Goal: Task Accomplishment & Management: Manage account settings

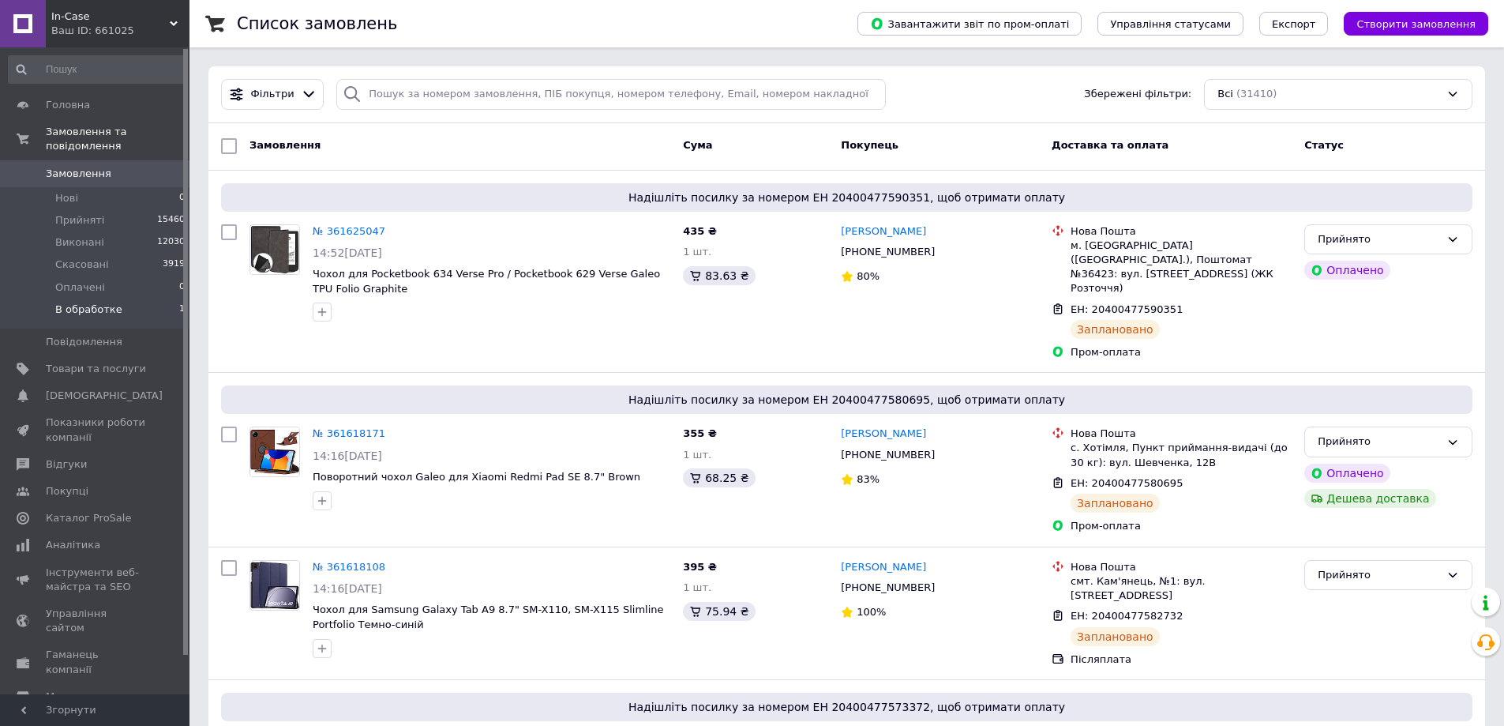
click at [115, 299] on li "В обработке 1" at bounding box center [97, 314] width 194 height 30
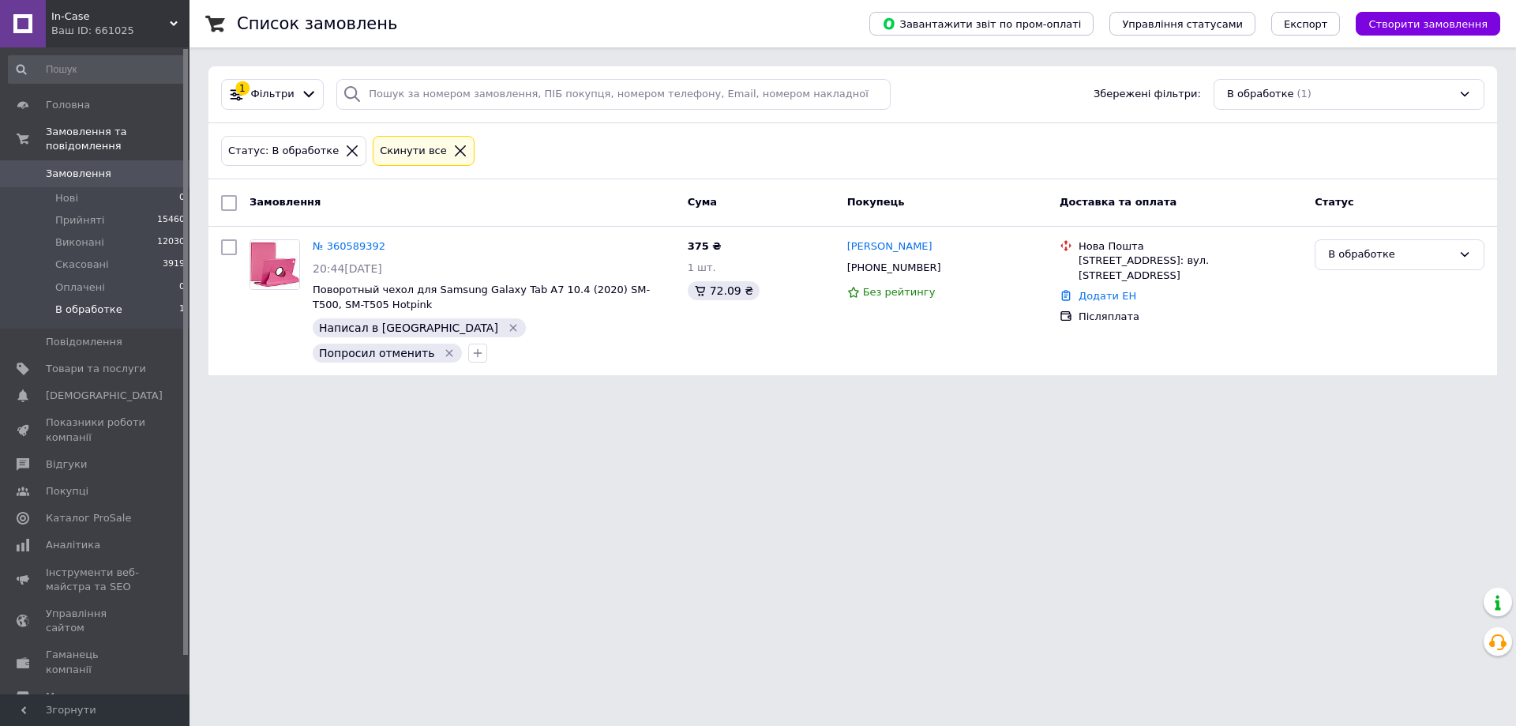
click at [453, 145] on icon at bounding box center [460, 151] width 14 height 14
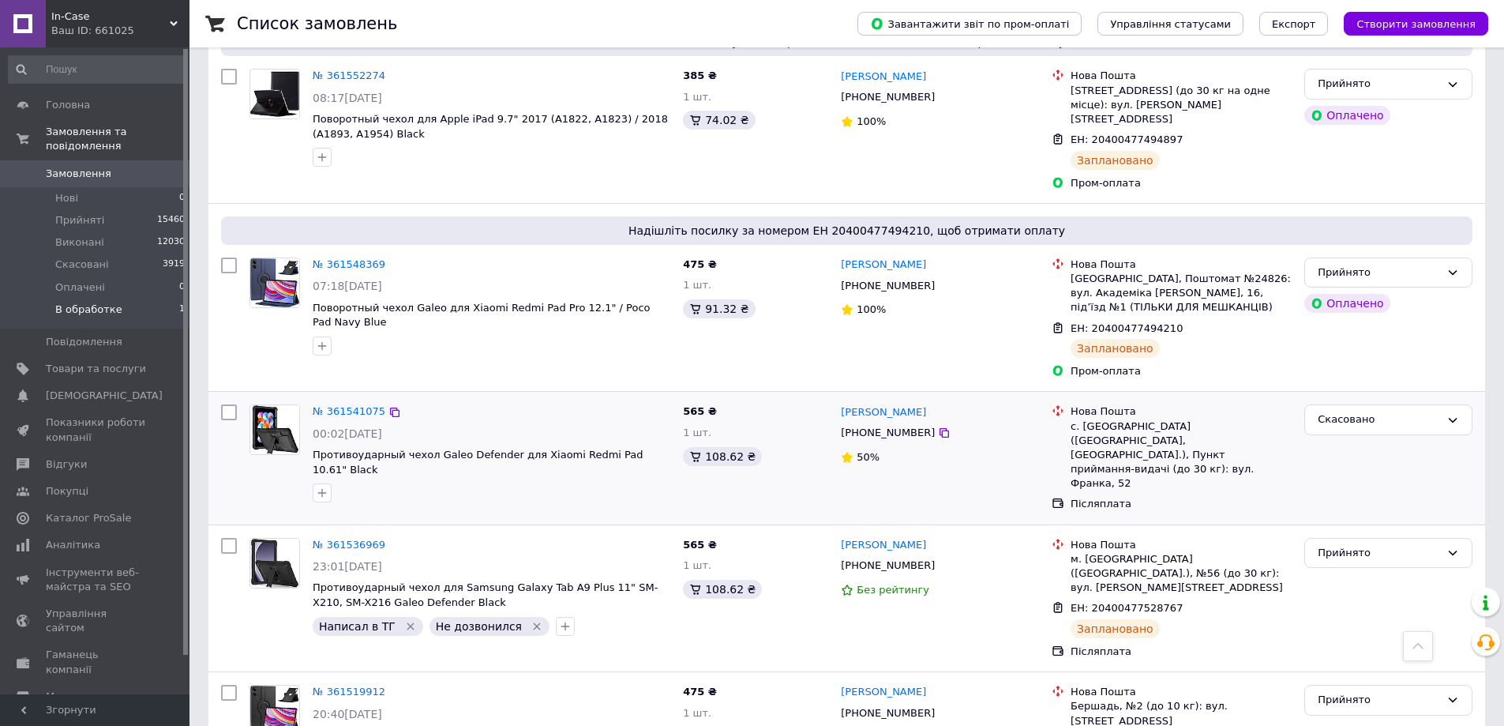
scroll to position [1974, 0]
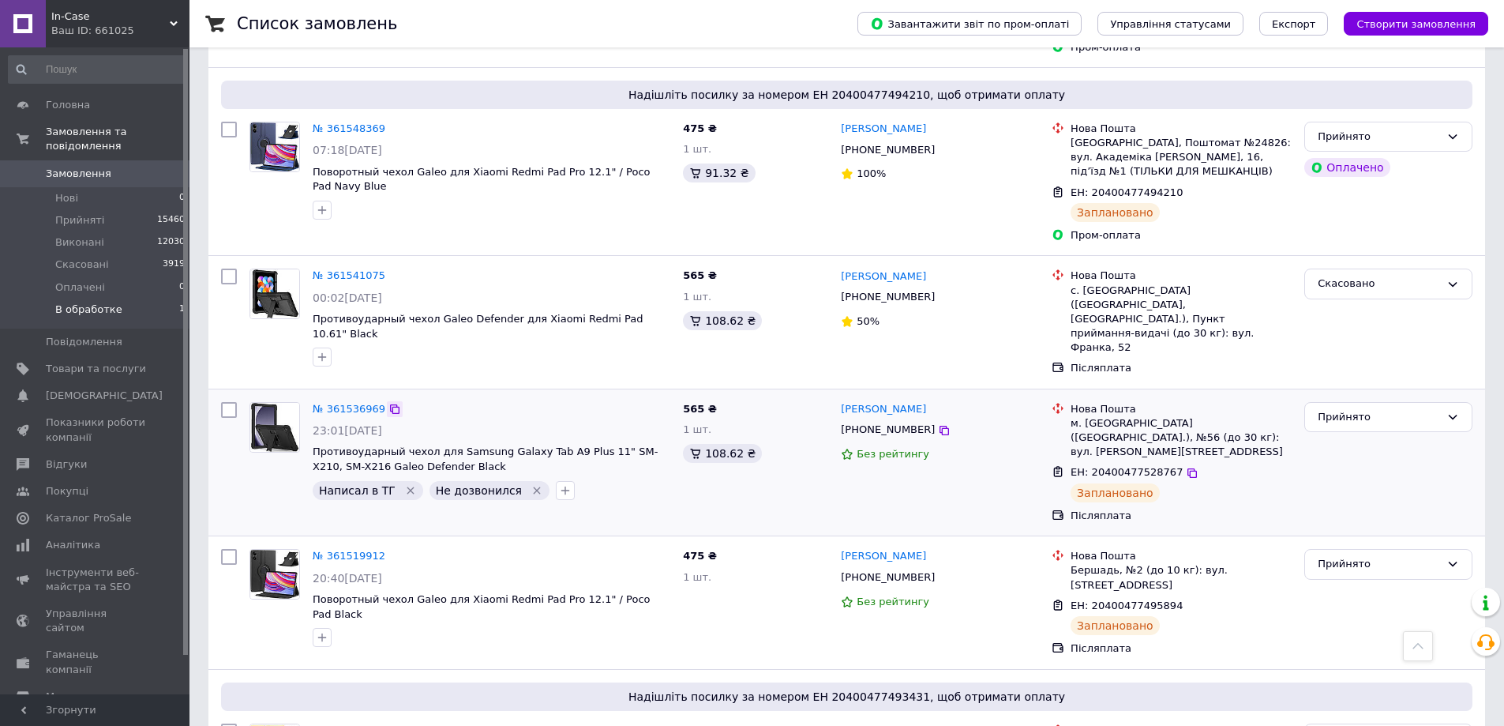
click at [390, 404] on icon at bounding box center [394, 408] width 9 height 9
click at [336, 403] on link "№ 361536969" at bounding box center [349, 409] width 73 height 12
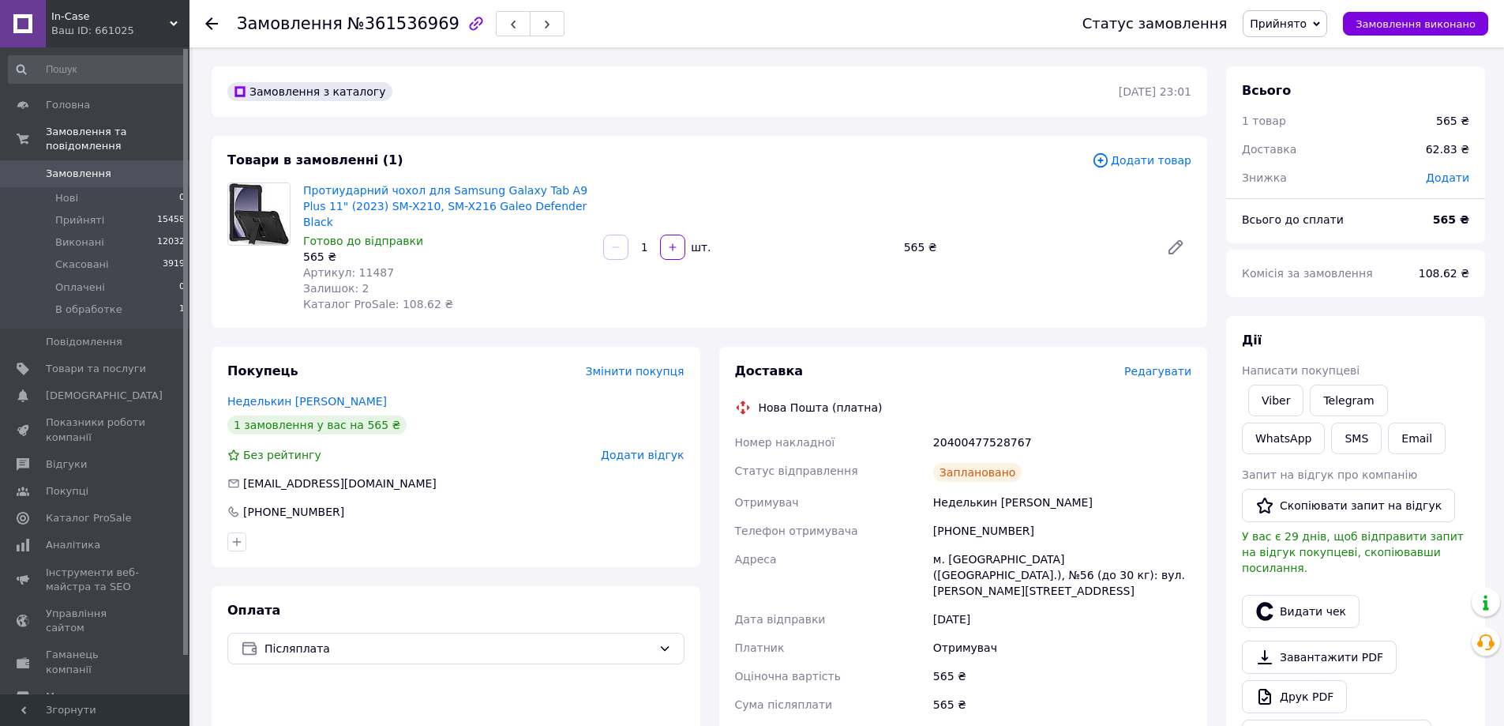
click at [1151, 365] on span "Редагувати" at bounding box center [1158, 371] width 67 height 13
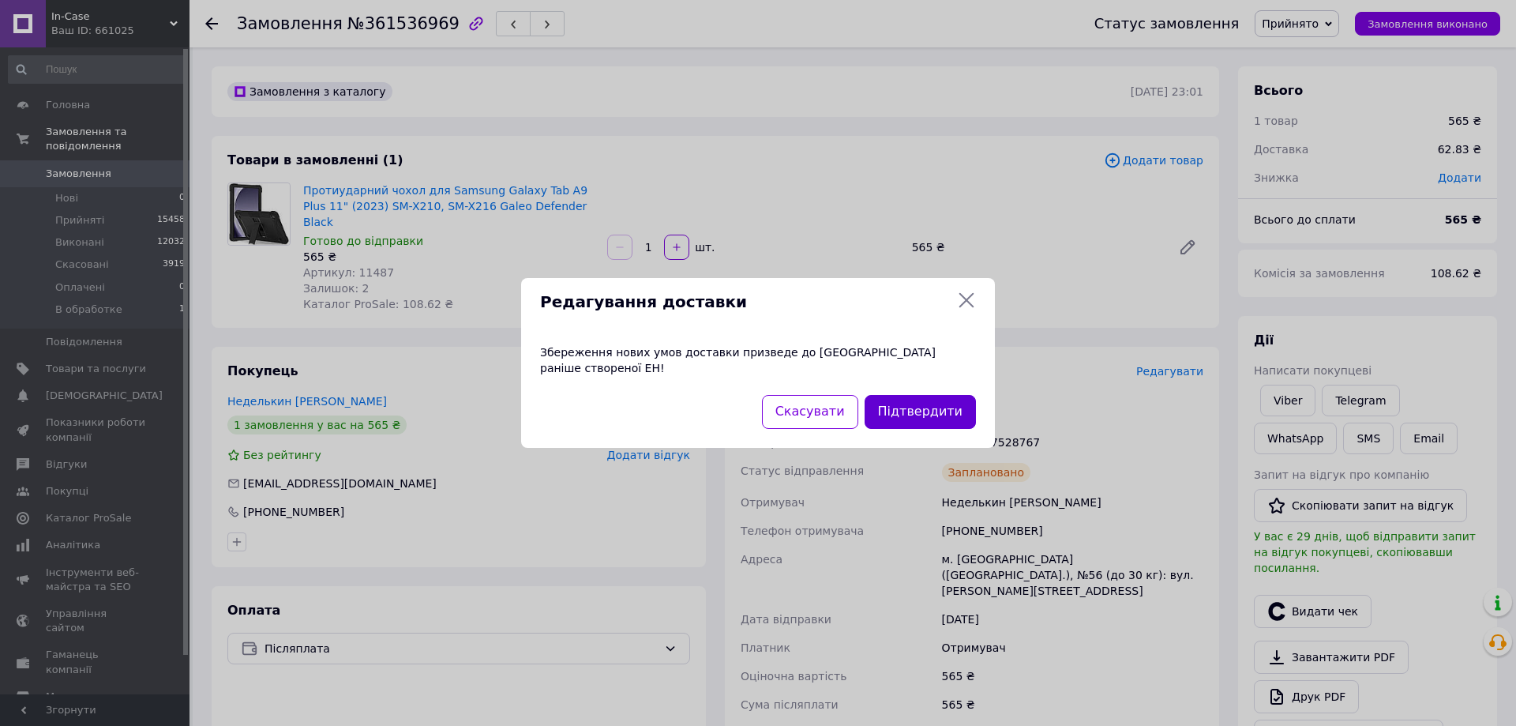
click at [925, 402] on button "Підтвердити" at bounding box center [920, 412] width 111 height 34
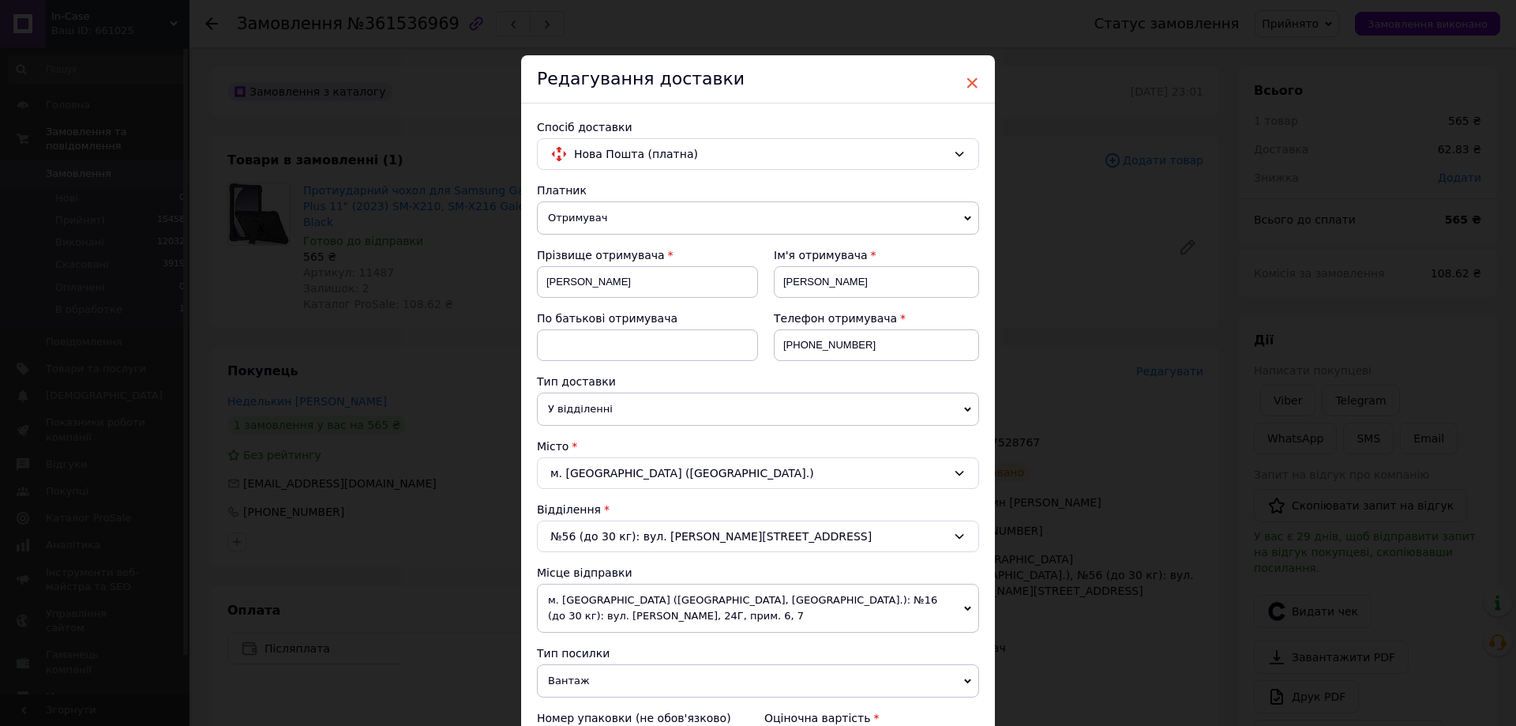
click at [967, 84] on span "×" at bounding box center [972, 82] width 14 height 27
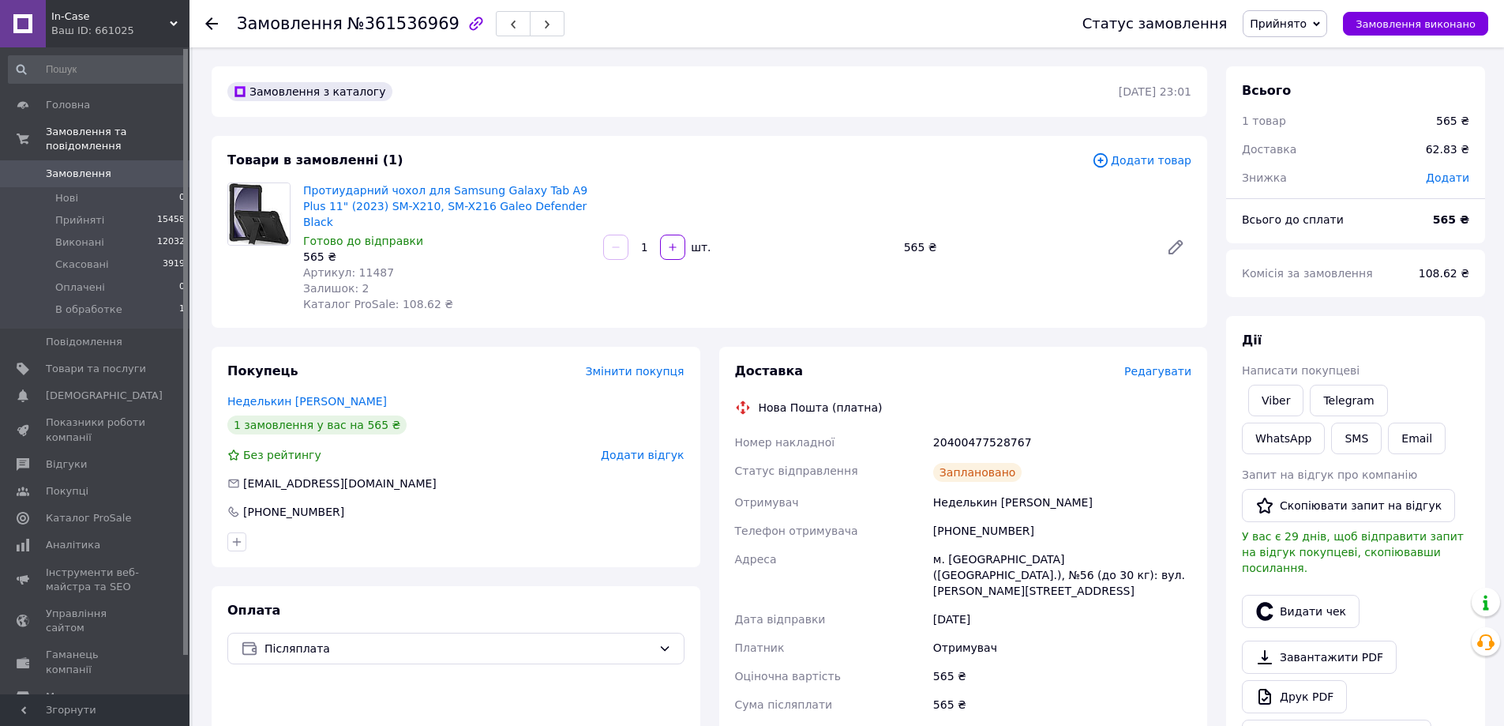
click at [1158, 365] on span "Редагувати" at bounding box center [1158, 371] width 67 height 13
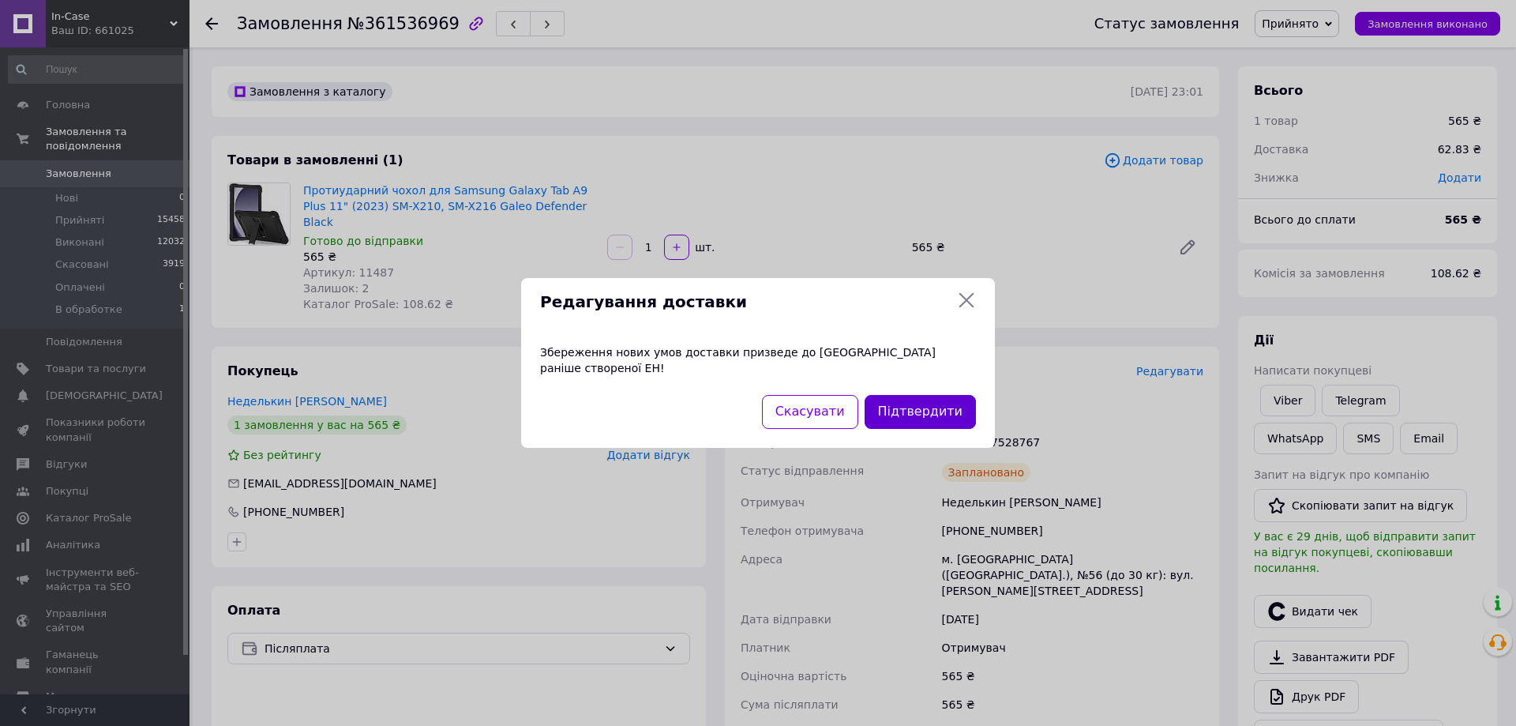
click at [925, 415] on button "Підтвердити" at bounding box center [920, 412] width 111 height 34
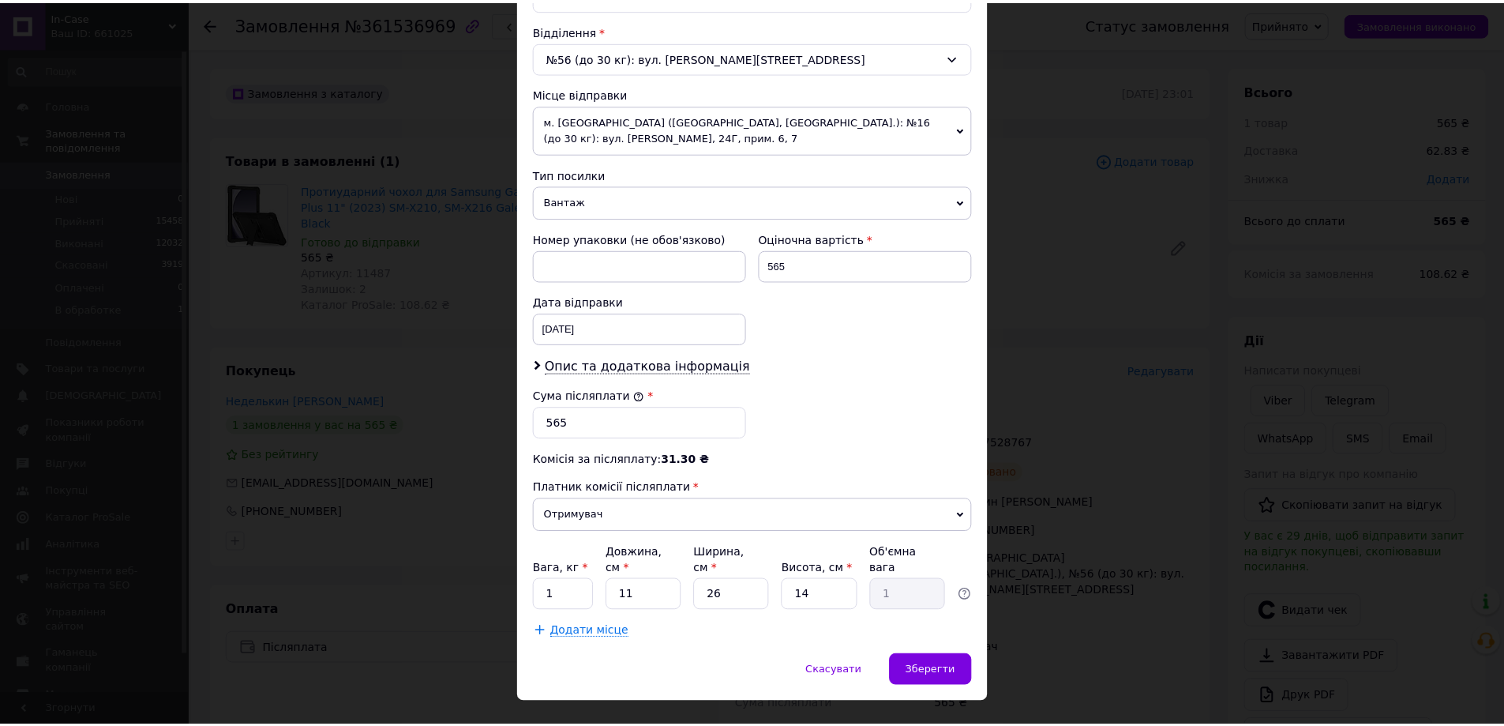
scroll to position [495, 0]
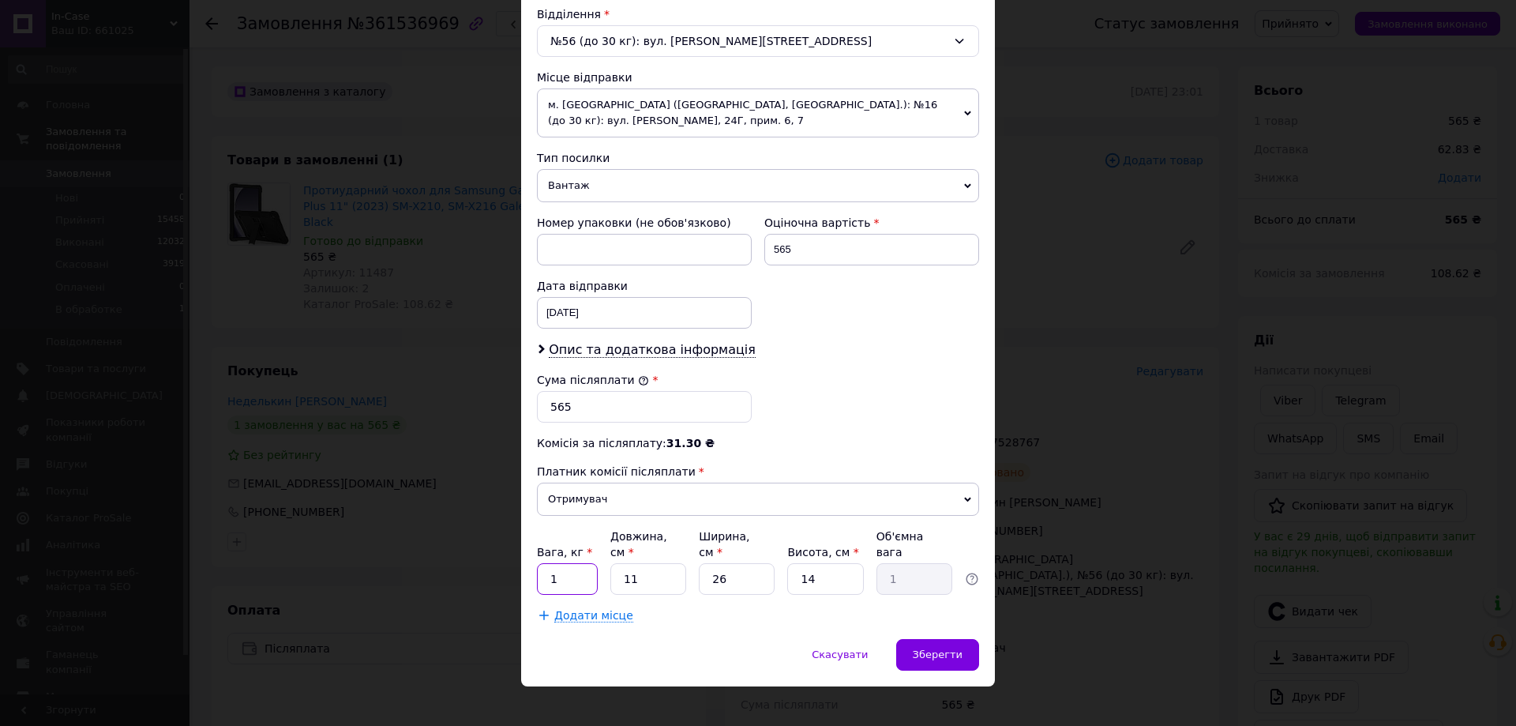
click at [580, 564] on input "1" at bounding box center [567, 579] width 61 height 32
click at [588, 407] on input "565" at bounding box center [644, 407] width 215 height 32
type input "5"
type input "860"
click at [801, 248] on input "565" at bounding box center [871, 250] width 215 height 32
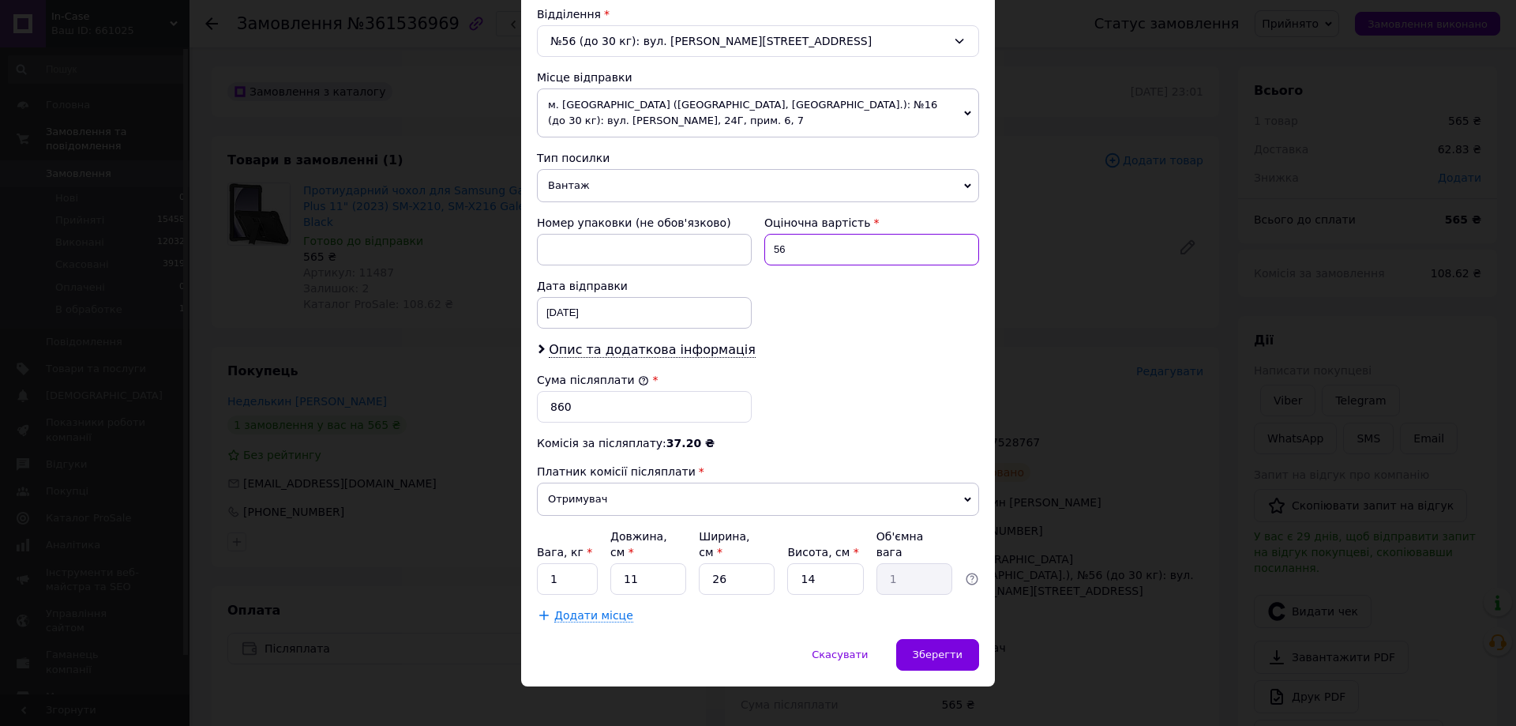
type input "5"
type input "860"
click at [953, 648] on span "Зберегти" at bounding box center [938, 654] width 50 height 12
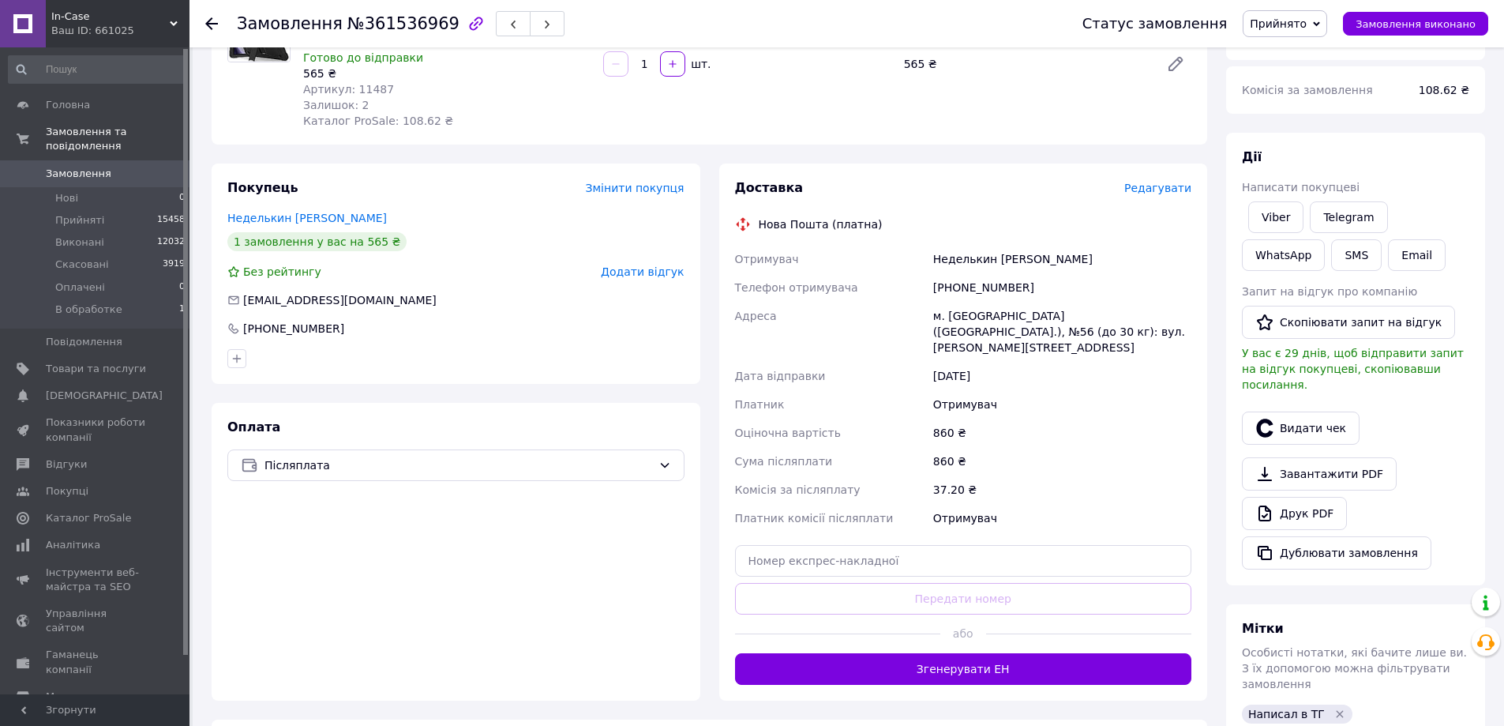
scroll to position [474, 0]
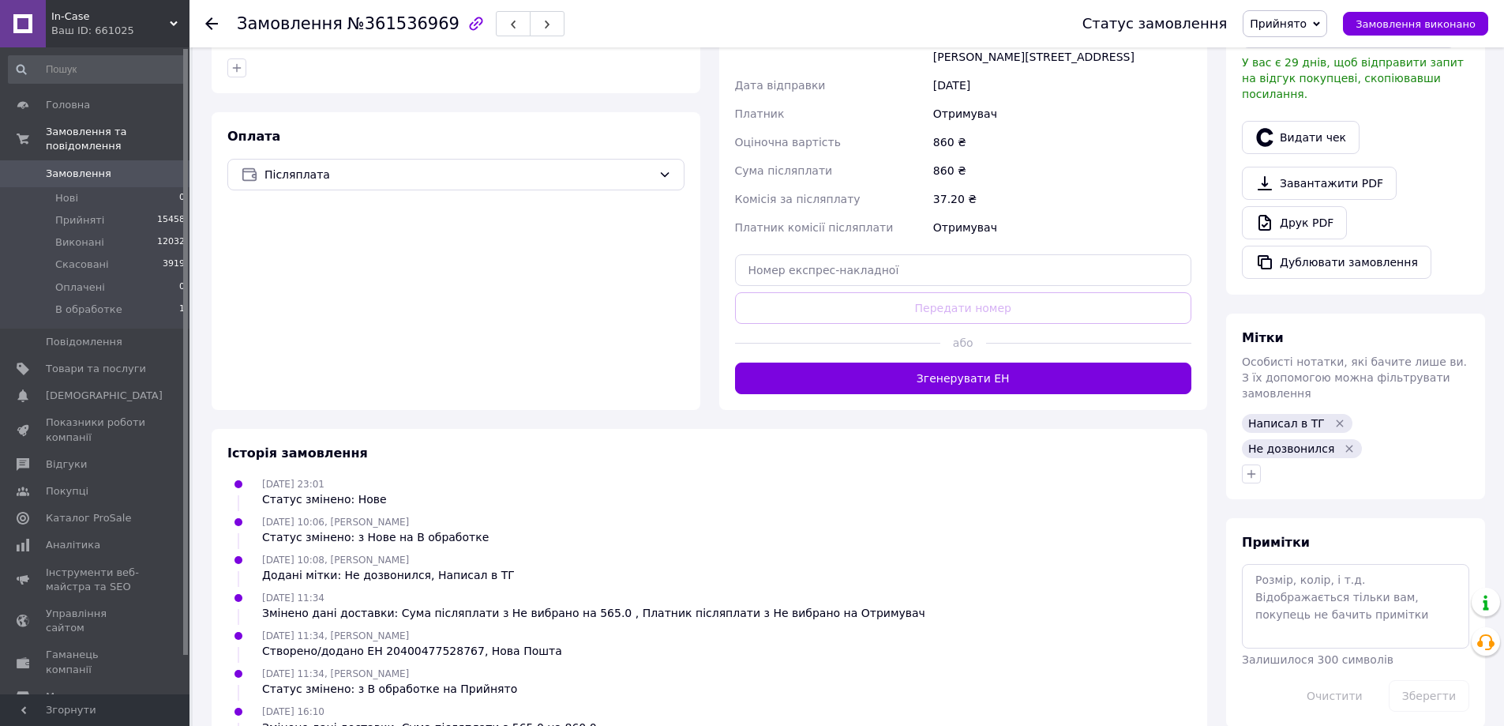
click at [935, 279] on div "Доставка Редагувати Нова Пошта (платна) Отримувач Неделькин [PERSON_NAME] Телеф…" at bounding box center [963, 141] width 457 height 505
click at [925, 254] on input "text" at bounding box center [963, 270] width 457 height 32
paste input "20400477607729"
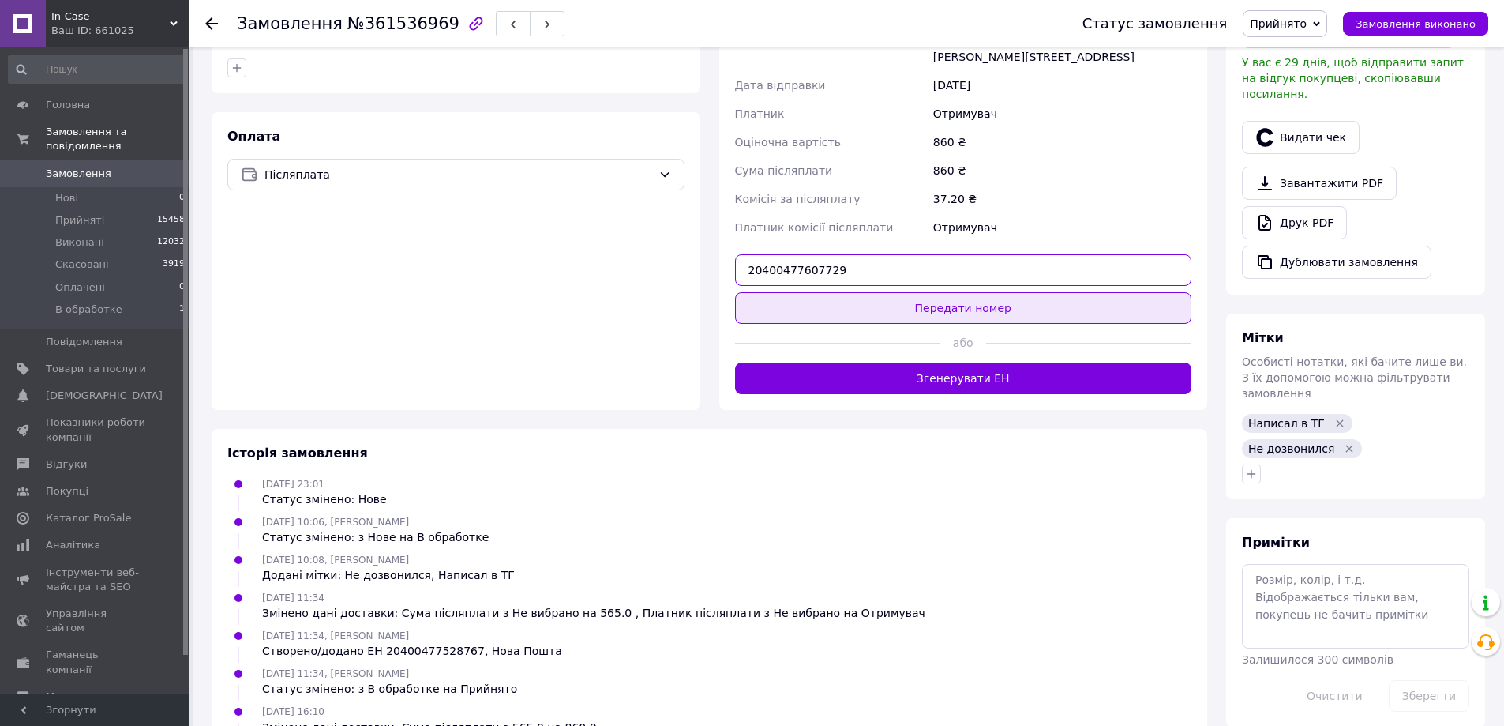
type input "20400477607729"
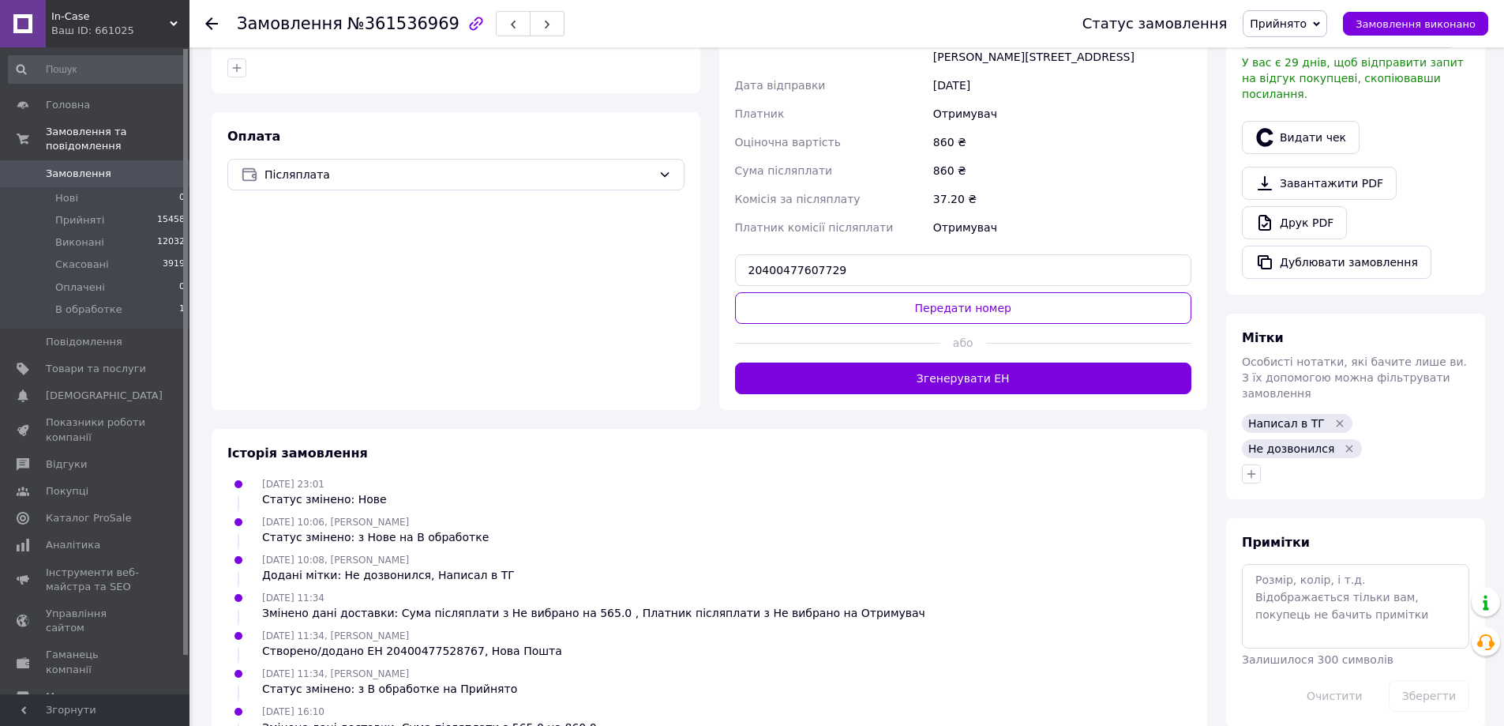
click at [949, 292] on button "Передати номер" at bounding box center [963, 308] width 457 height 32
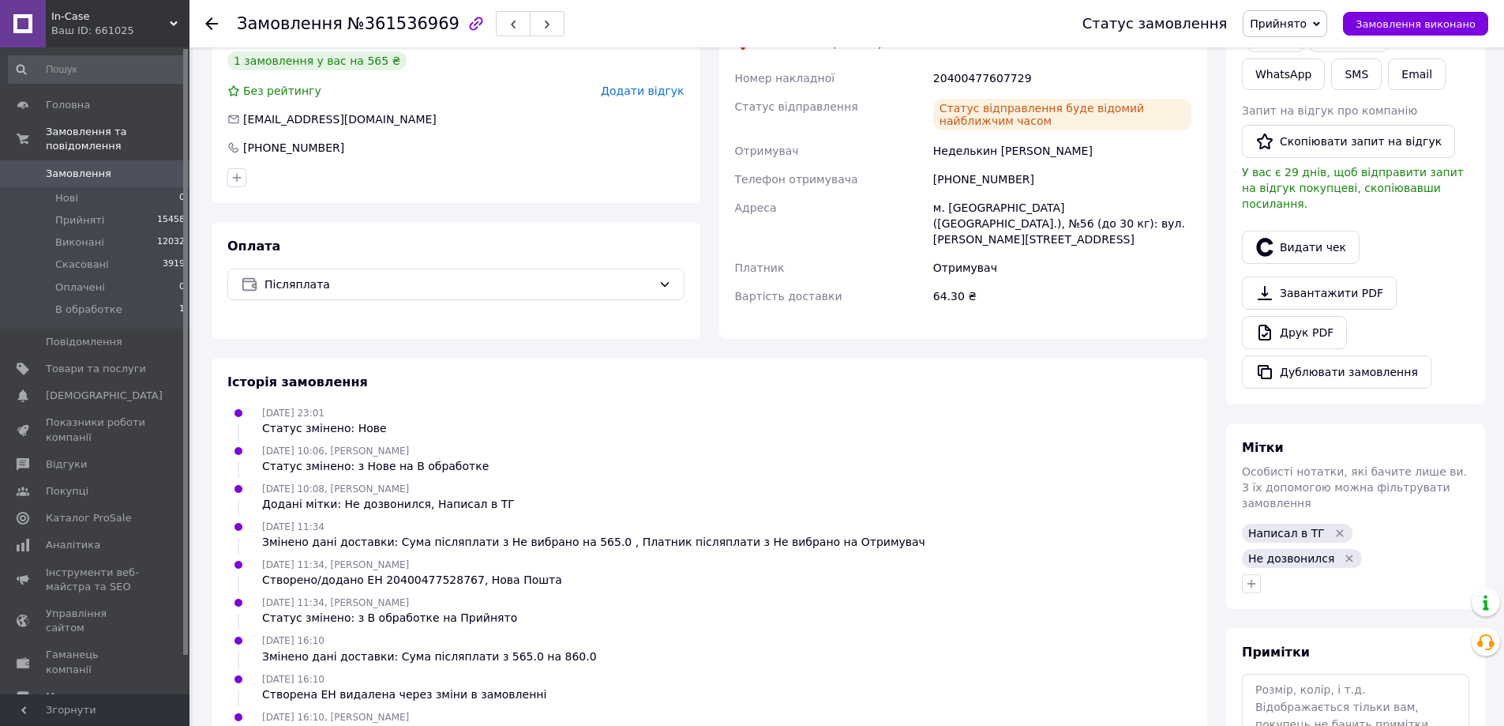
scroll to position [0, 0]
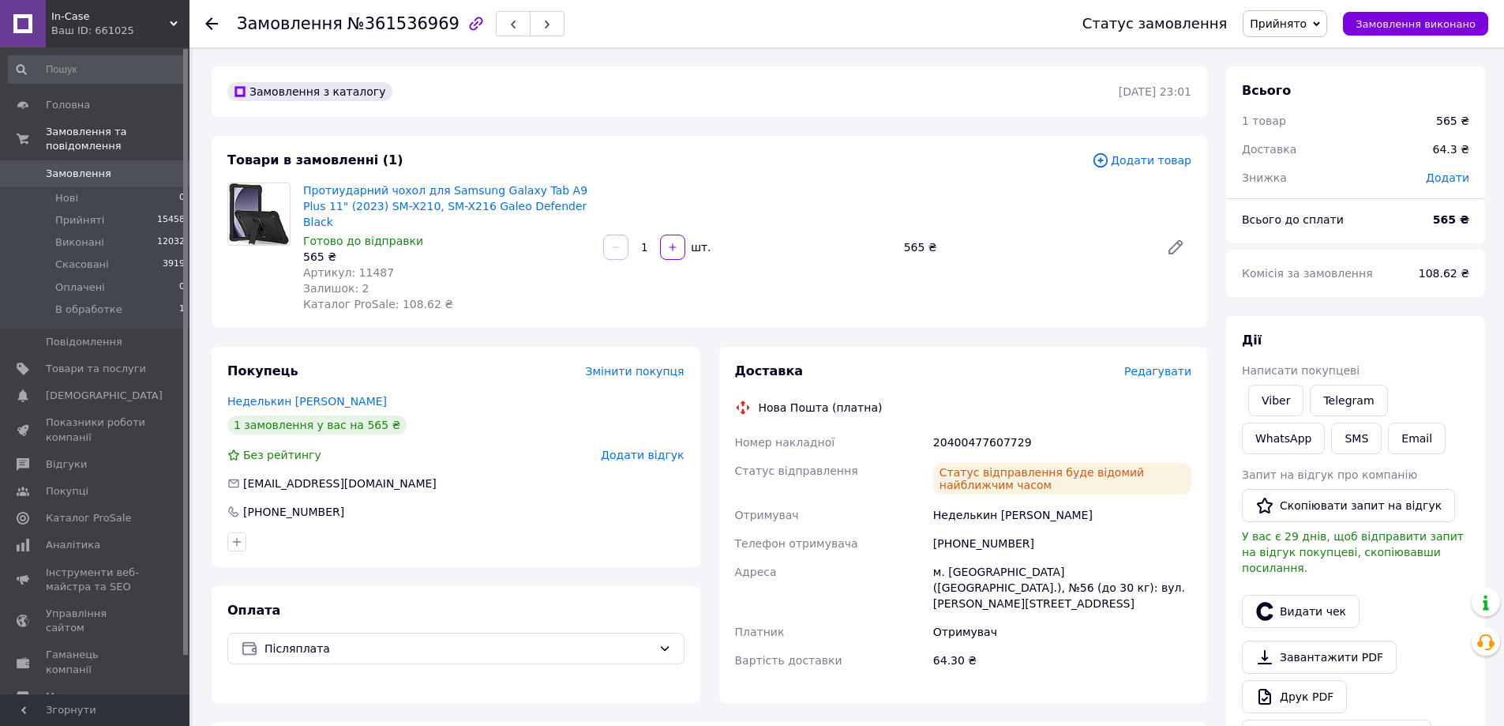
click at [212, 17] on div at bounding box center [211, 24] width 13 height 16
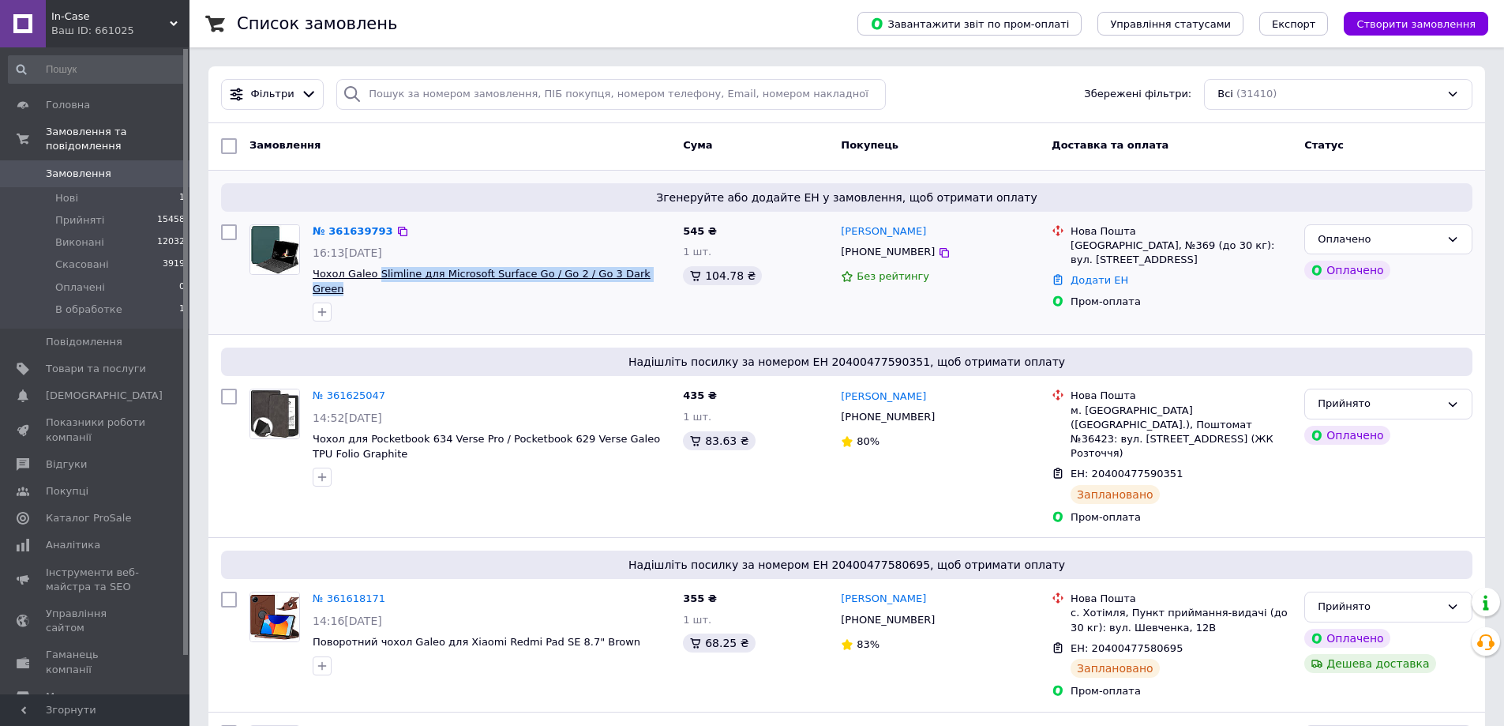
drag, startPoint x: 647, startPoint y: 273, endPoint x: 373, endPoint y: 276, distance: 274.0
click at [373, 276] on span "Чохол Galeo Slimline для Microsoft Surface Go / Go 2 / Go 3 Dark Green" at bounding box center [492, 281] width 358 height 29
click at [582, 164] on div "Замовлення Cума Покупець Доставка та оплата Статус" at bounding box center [846, 146] width 1277 height 47
drag, startPoint x: 1121, startPoint y: 249, endPoint x: 1106, endPoint y: 247, distance: 15.1
click at [1106, 247] on div "[GEOGRAPHIC_DATA], №369 (до 30 кг): вул. [STREET_ADDRESS]" at bounding box center [1181, 252] width 221 height 28
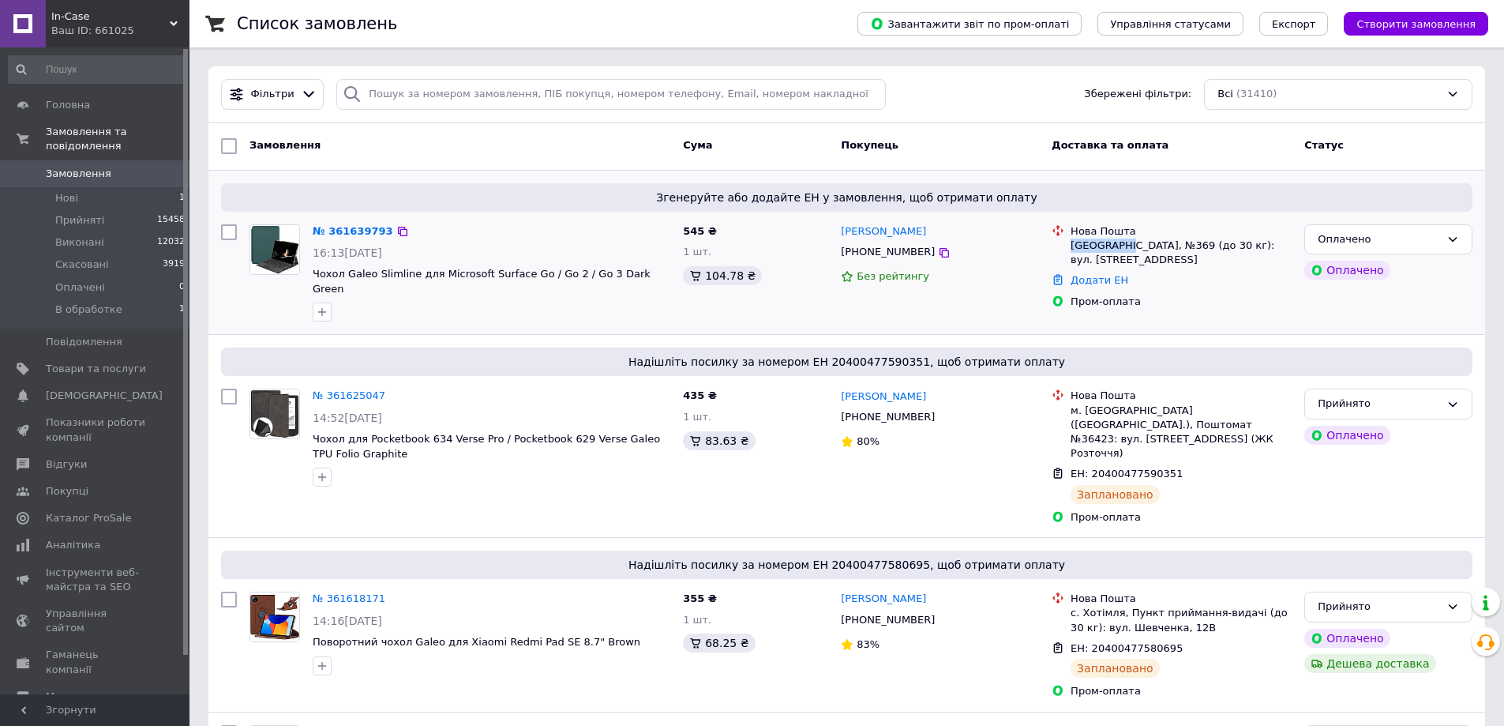
drag, startPoint x: 1122, startPoint y: 244, endPoint x: 1073, endPoint y: 240, distance: 49.1
click at [1073, 240] on div "[GEOGRAPHIC_DATA], №369 (до 30 кг): вул. [STREET_ADDRESS]" at bounding box center [1181, 252] width 221 height 28
copy div "[GEOGRAPHIC_DATA], №369"
drag, startPoint x: 918, startPoint y: 254, endPoint x: 836, endPoint y: 231, distance: 84.7
click at [836, 231] on div "[PERSON_NAME] [PHONE_NUMBER] Без рейтингу" at bounding box center [940, 273] width 211 height 111
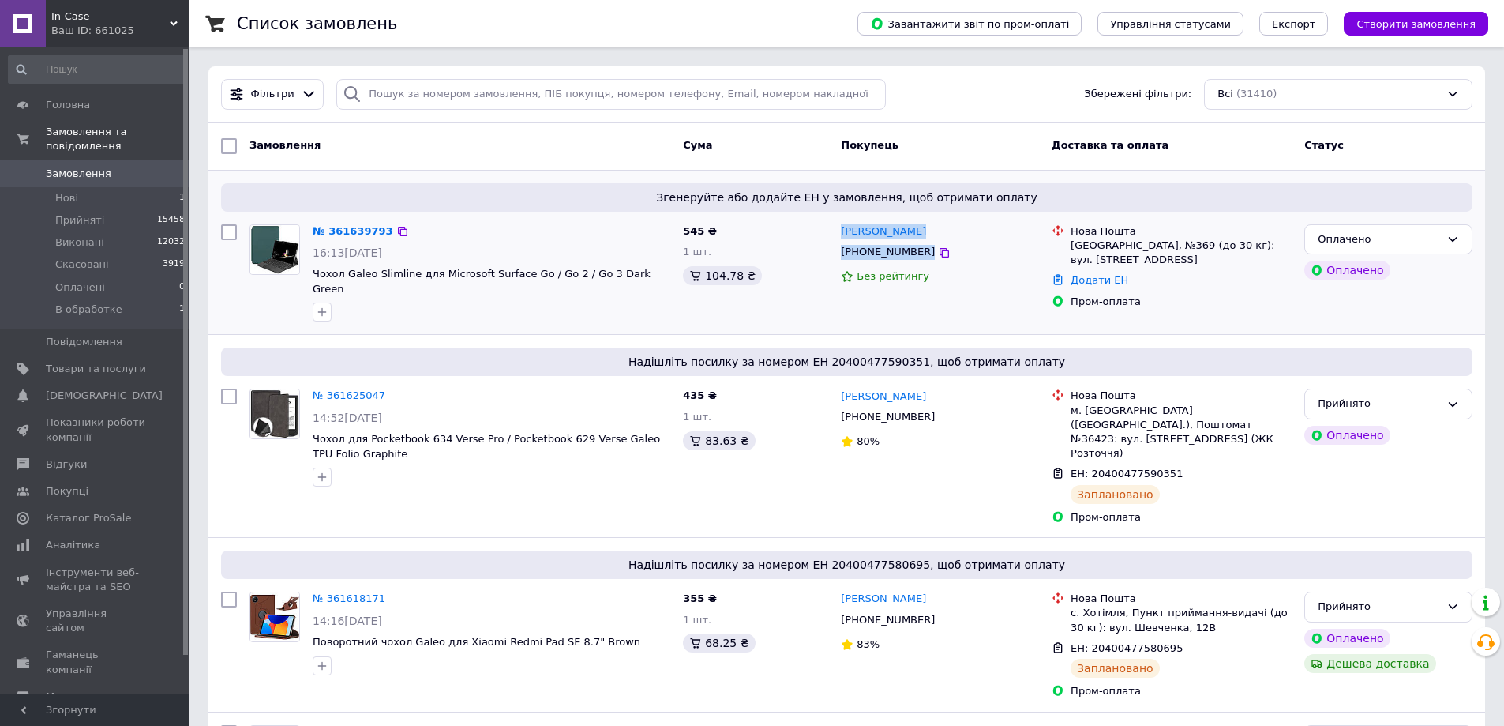
copy div "[PERSON_NAME] [PHONE_NUMBER]"
click at [491, 145] on div "Замовлення" at bounding box center [460, 146] width 434 height 28
click at [137, 389] on span "[DEMOGRAPHIC_DATA]" at bounding box center [96, 396] width 100 height 14
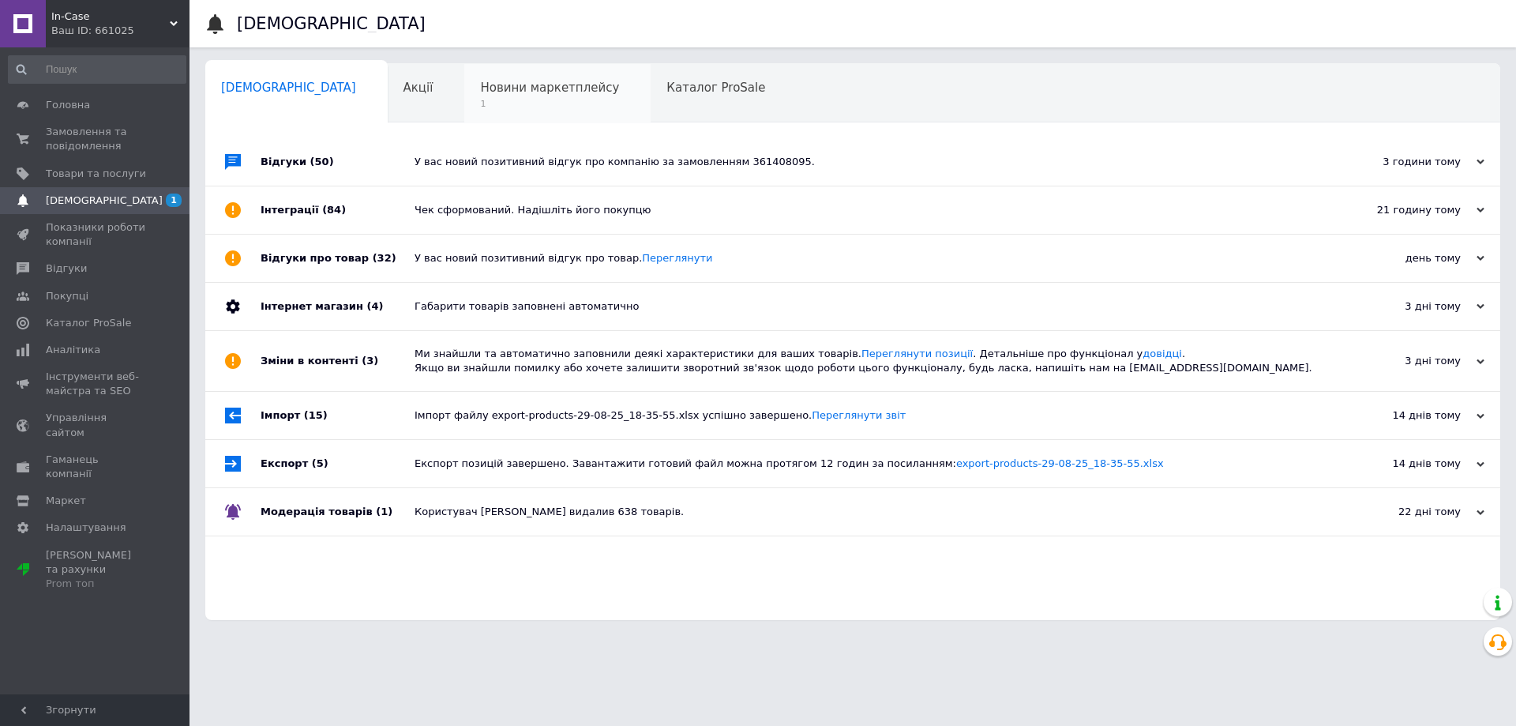
click at [486, 91] on span "Новини маркетплейсу" at bounding box center [549, 88] width 139 height 14
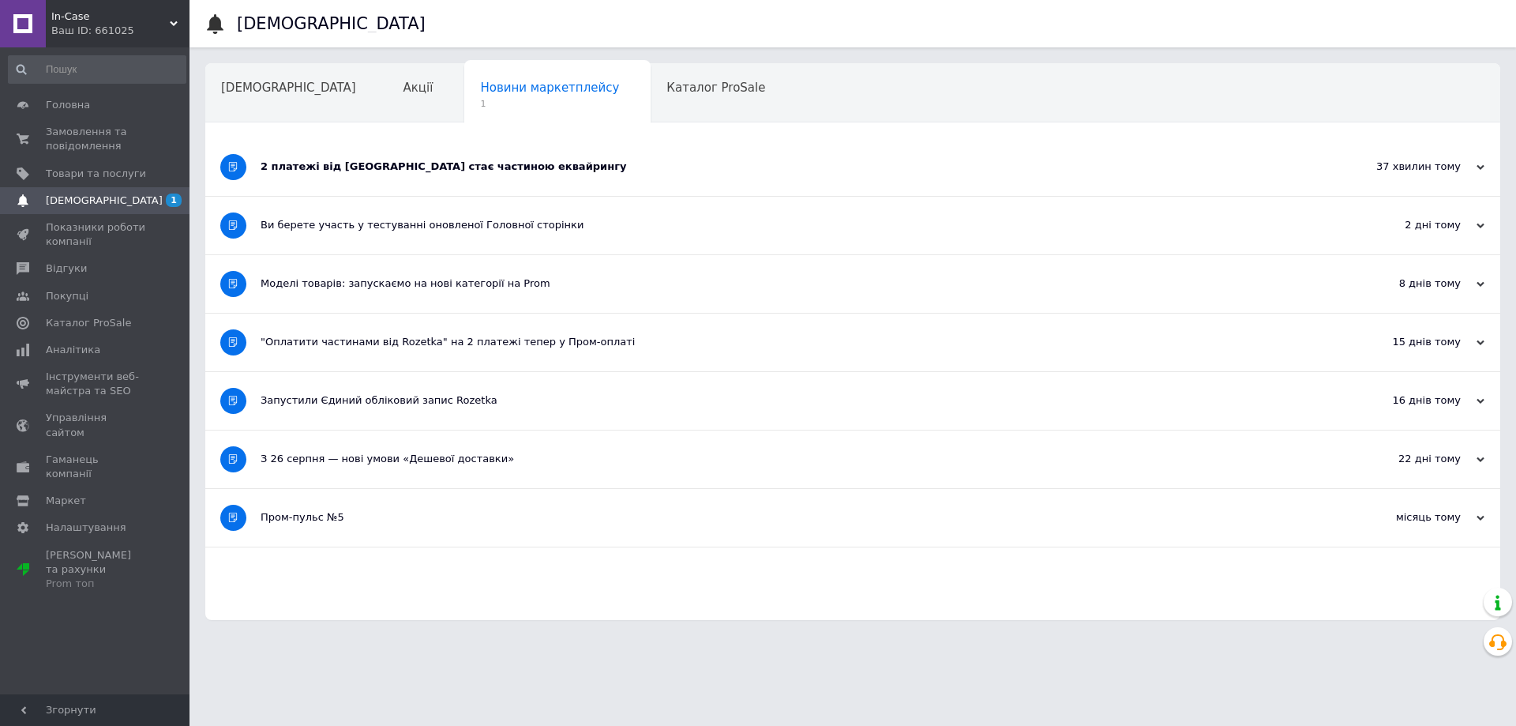
click at [370, 157] on div "2 платежі від Rozetka стає частиною еквайрингу" at bounding box center [794, 167] width 1066 height 58
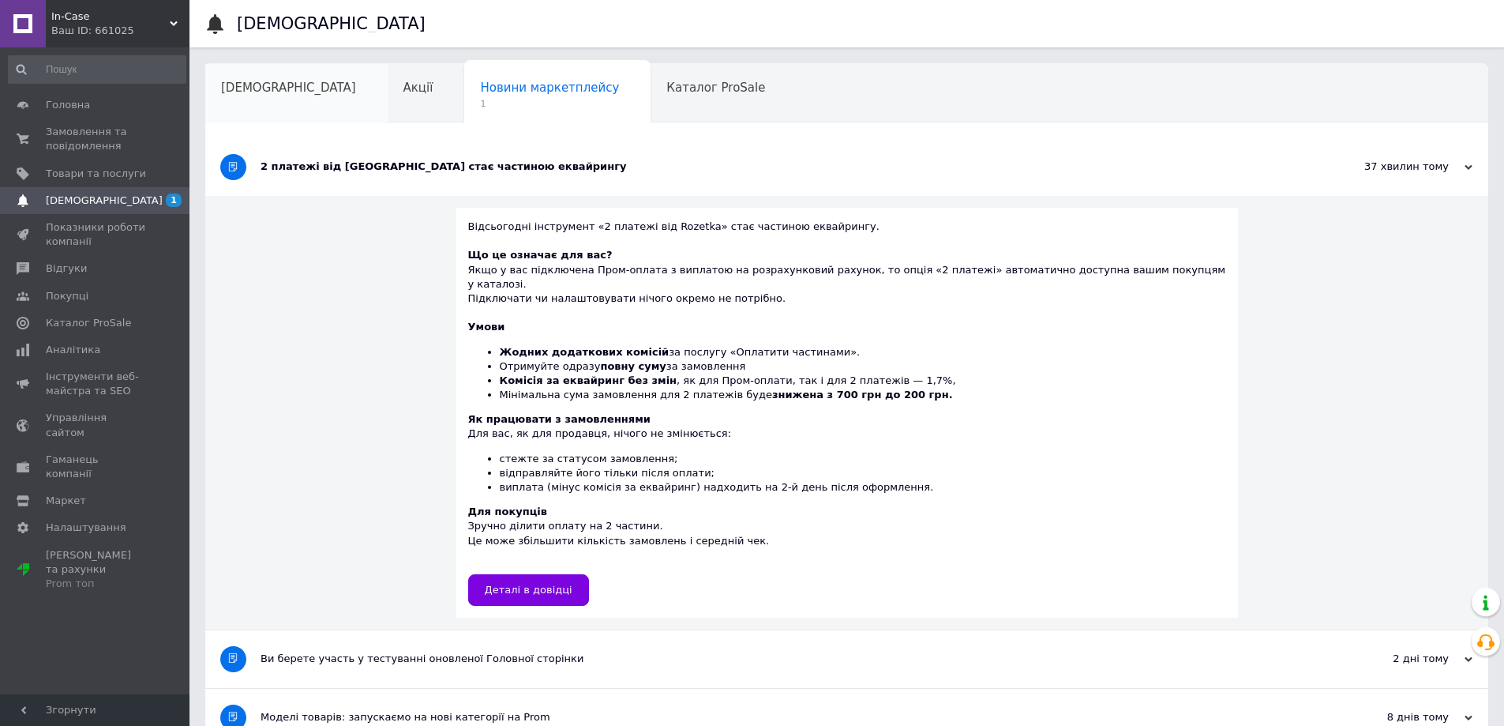
click at [240, 75] on div "[DEMOGRAPHIC_DATA]" at bounding box center [296, 94] width 182 height 60
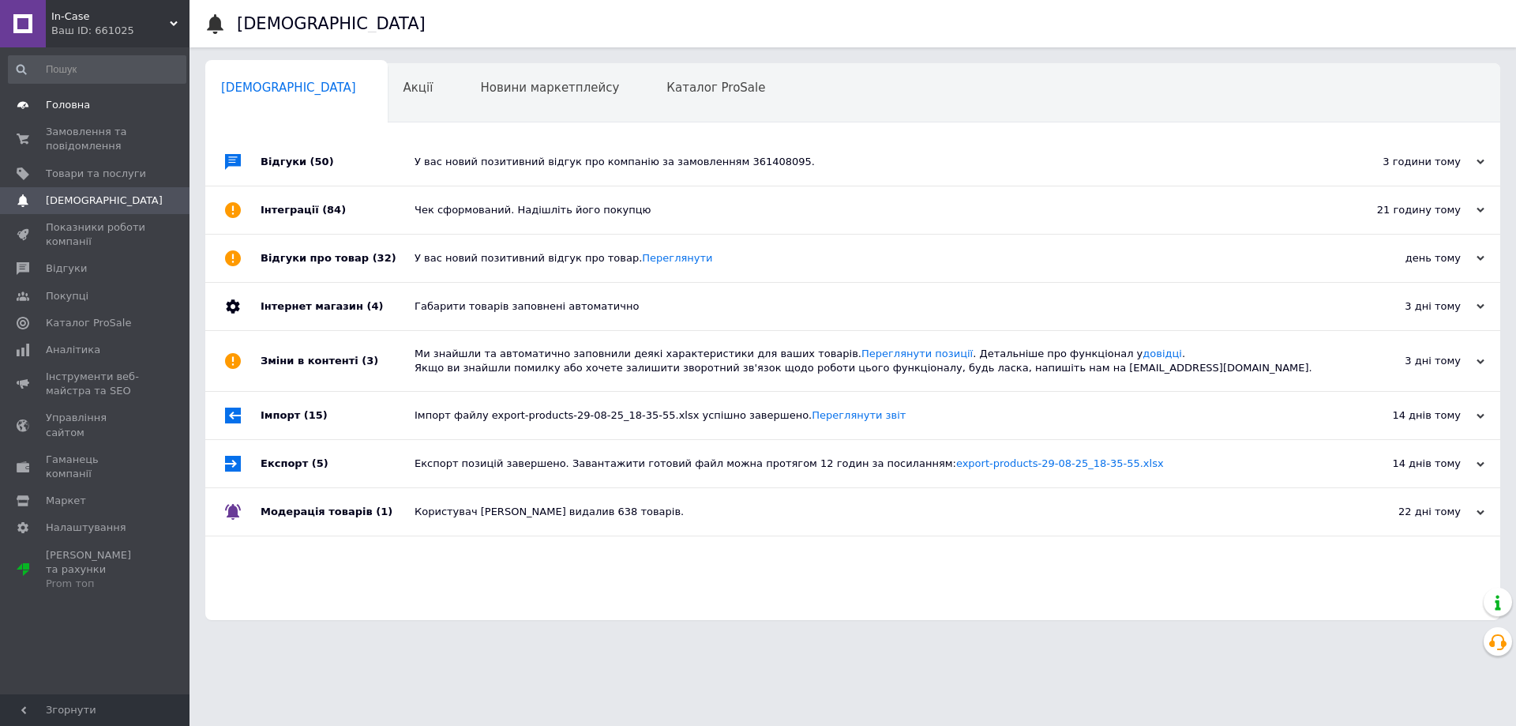
click at [81, 109] on span "Головна" at bounding box center [68, 105] width 44 height 14
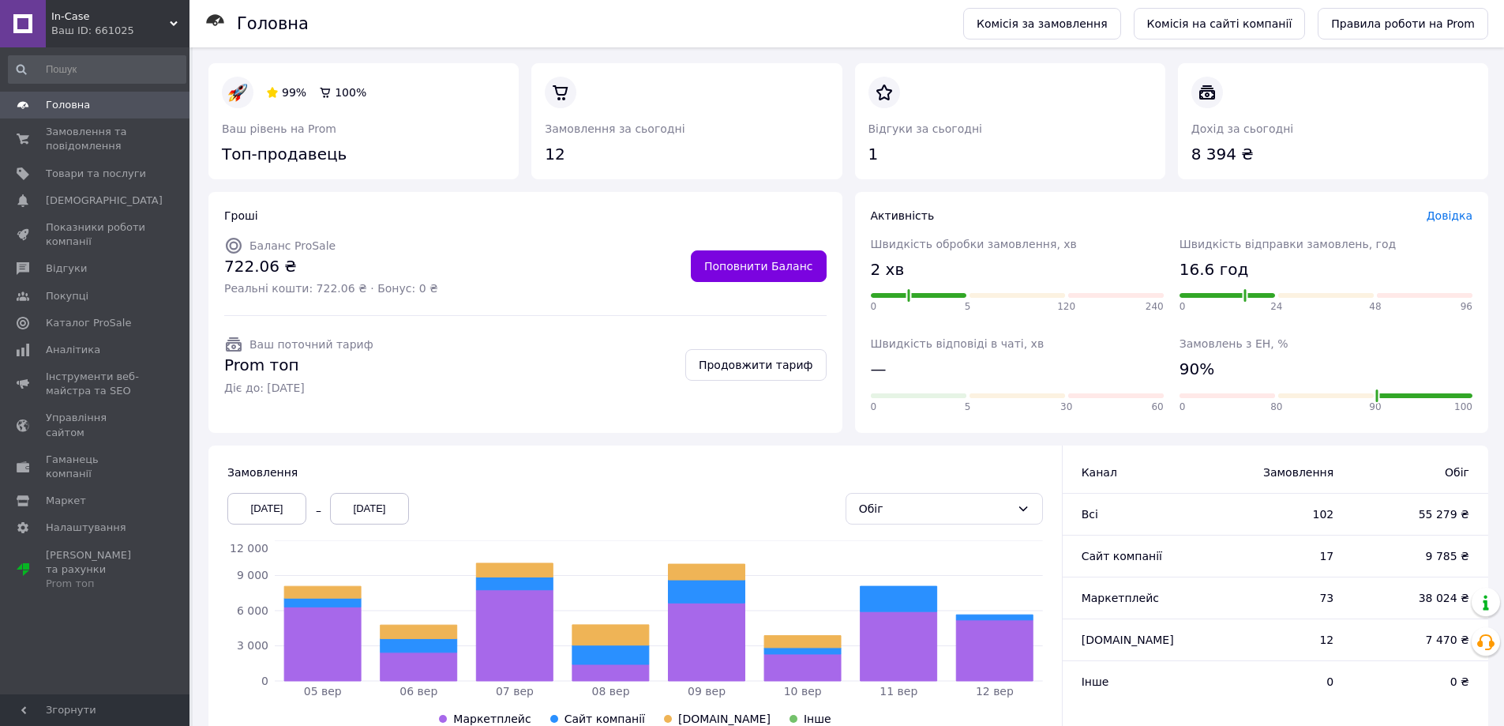
click at [1087, 216] on div "Активність Довідка" at bounding box center [1172, 216] width 603 height 16
click at [104, 140] on span "Замовлення та повідомлення" at bounding box center [96, 139] width 100 height 28
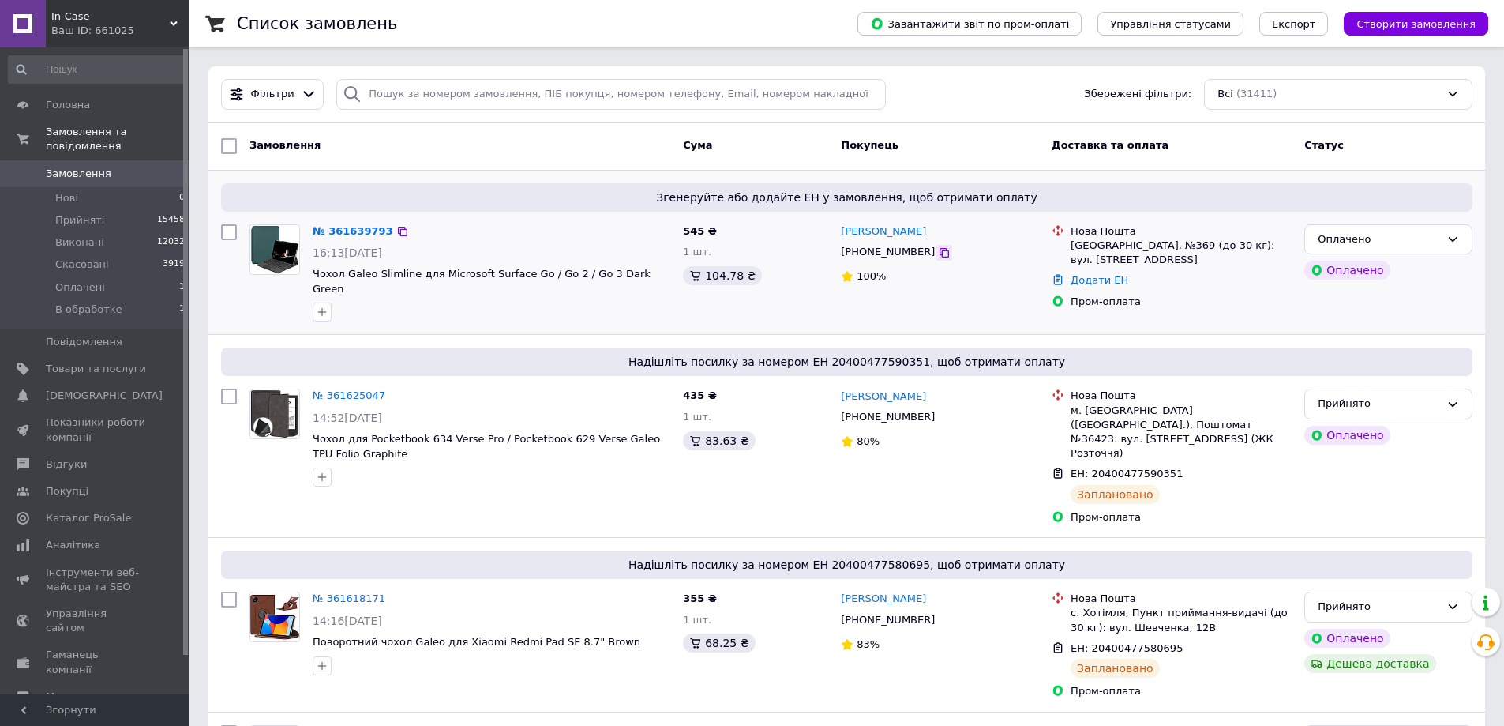
click at [938, 253] on icon at bounding box center [944, 252] width 13 height 13
click at [1272, 303] on div "Нова Пошта Київ, №369 (до 30 кг): вул. Героїв Дніпра, 31А Додати ЕН Пром-оплата" at bounding box center [1172, 273] width 253 height 111
click at [1384, 230] on div "Оплачено" at bounding box center [1389, 239] width 168 height 31
click at [1353, 273] on li "Прийнято" at bounding box center [1388, 271] width 167 height 29
click at [1186, 295] on div "Пром-оплата" at bounding box center [1181, 302] width 221 height 14
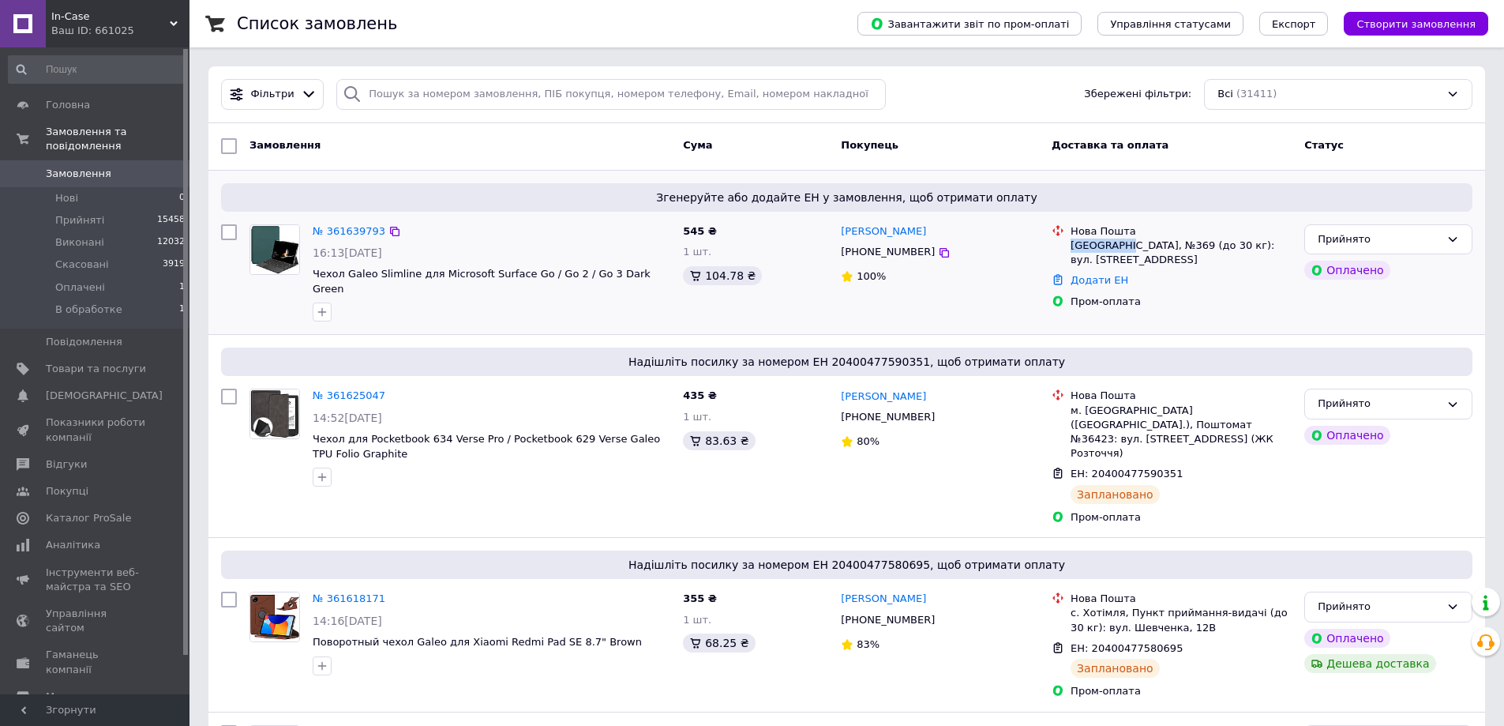
drag, startPoint x: 1124, startPoint y: 246, endPoint x: 1072, endPoint y: 250, distance: 51.5
click at [1072, 250] on div "[GEOGRAPHIC_DATA], №369 (до 30 кг): вул. [STREET_ADDRESS]" at bounding box center [1181, 252] width 221 height 28
copy div "[GEOGRAPHIC_DATA], №369"
click at [1208, 308] on div "Нова Пошта Київ, №369 (до 30 кг): вул. Героїв Дніпра, 31А Додати ЕН Пром-оплата" at bounding box center [1172, 273] width 253 height 111
click at [1226, 304] on div "Нова Пошта Київ, №369 (до 30 кг): вул. Героїв Дніпра, 31А Додати ЕН Пром-оплата" at bounding box center [1172, 273] width 253 height 111
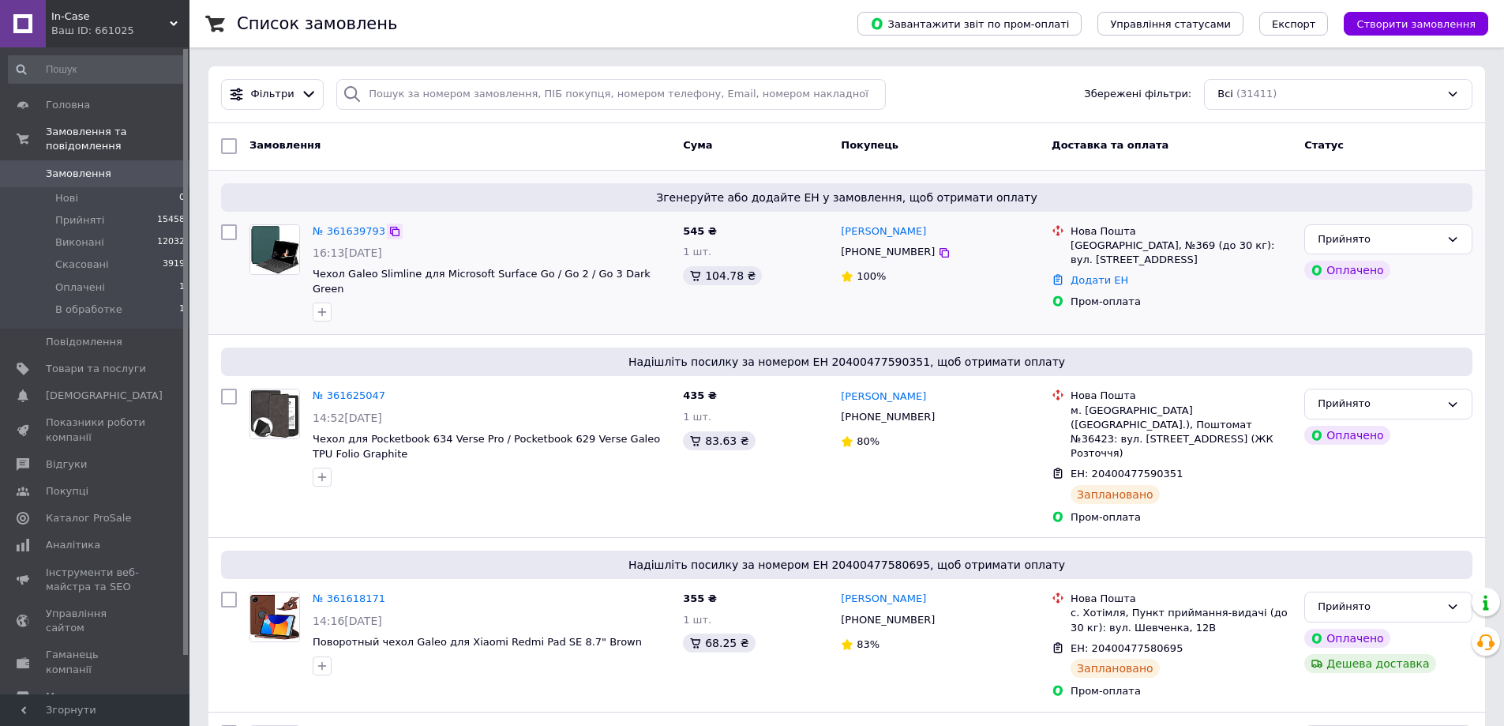
click at [389, 230] on icon at bounding box center [395, 231] width 13 height 13
click at [343, 231] on link "№ 361639793" at bounding box center [349, 231] width 73 height 12
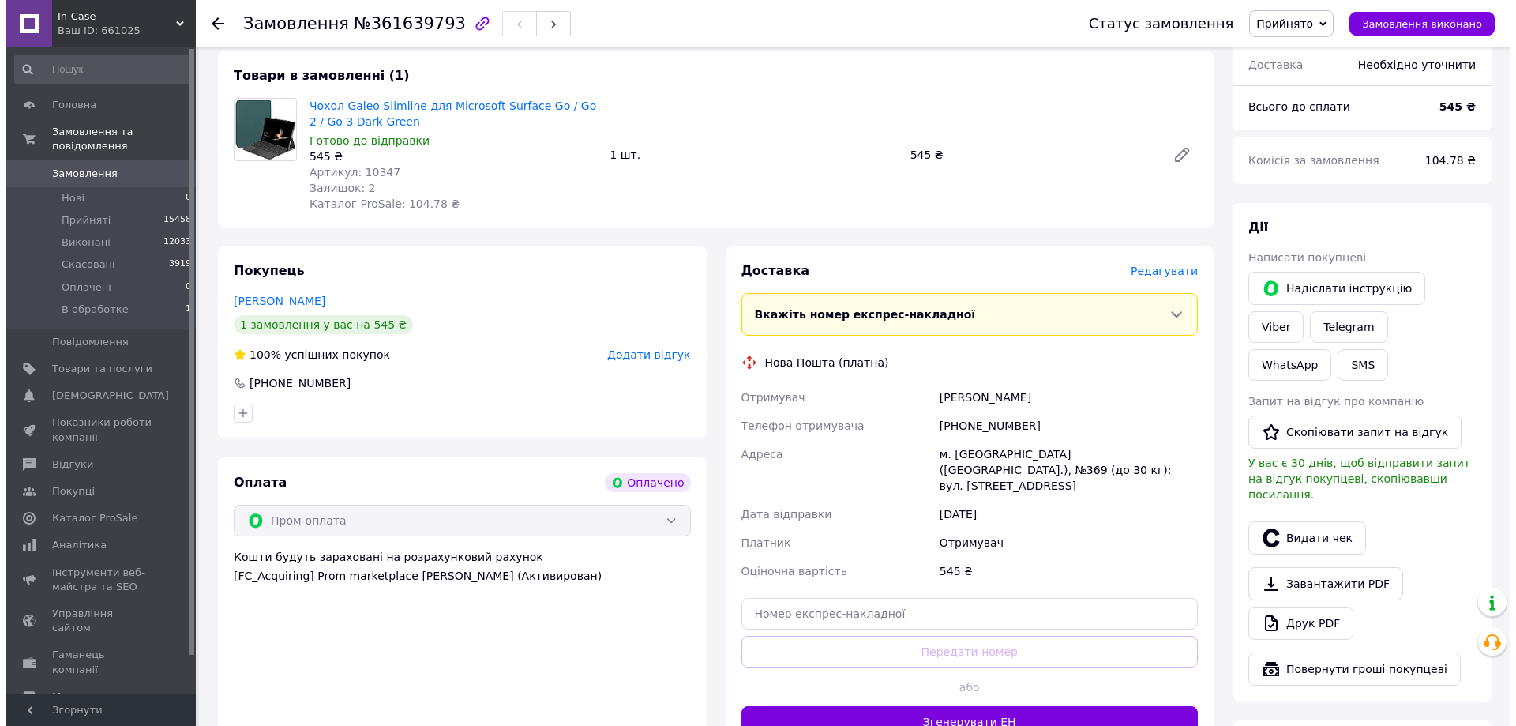
scroll to position [215, 0]
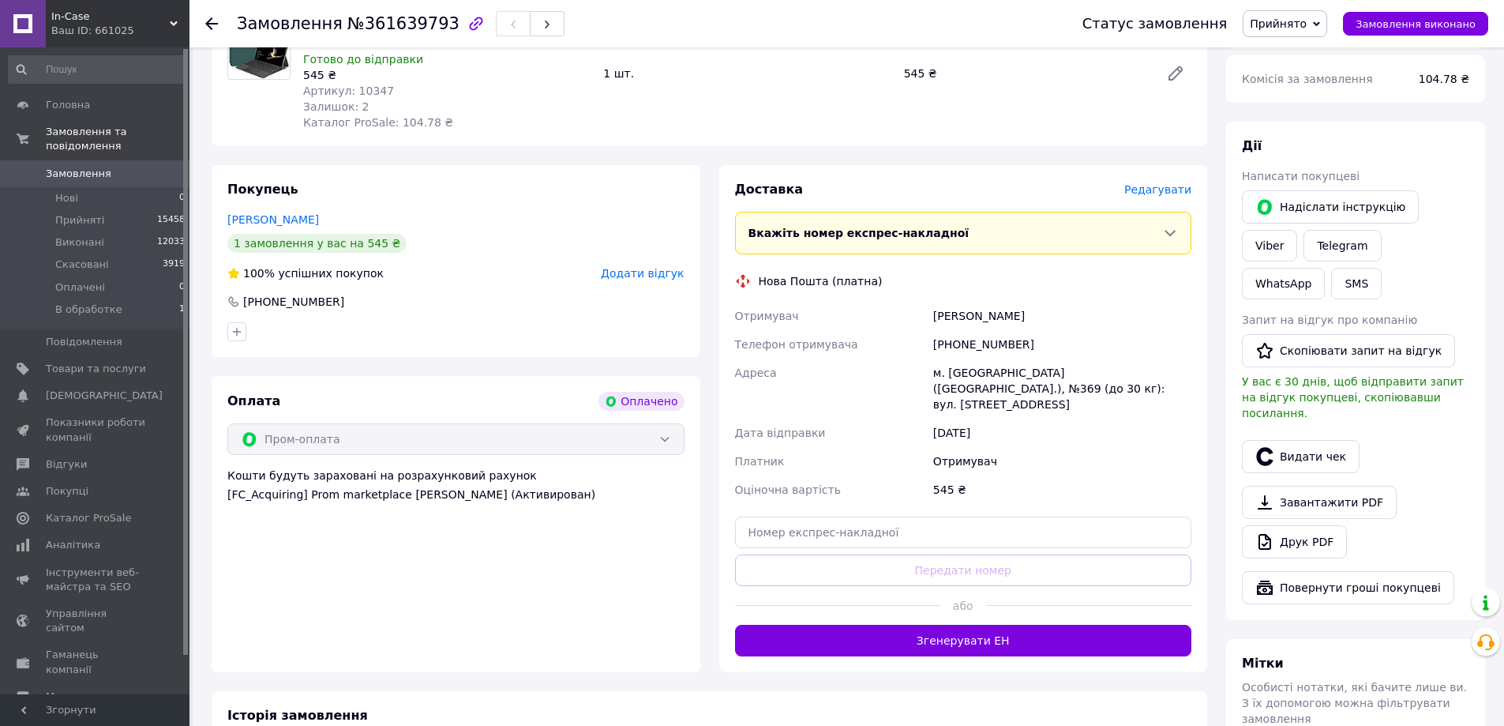
click at [1167, 190] on span "Редагувати" at bounding box center [1158, 189] width 67 height 13
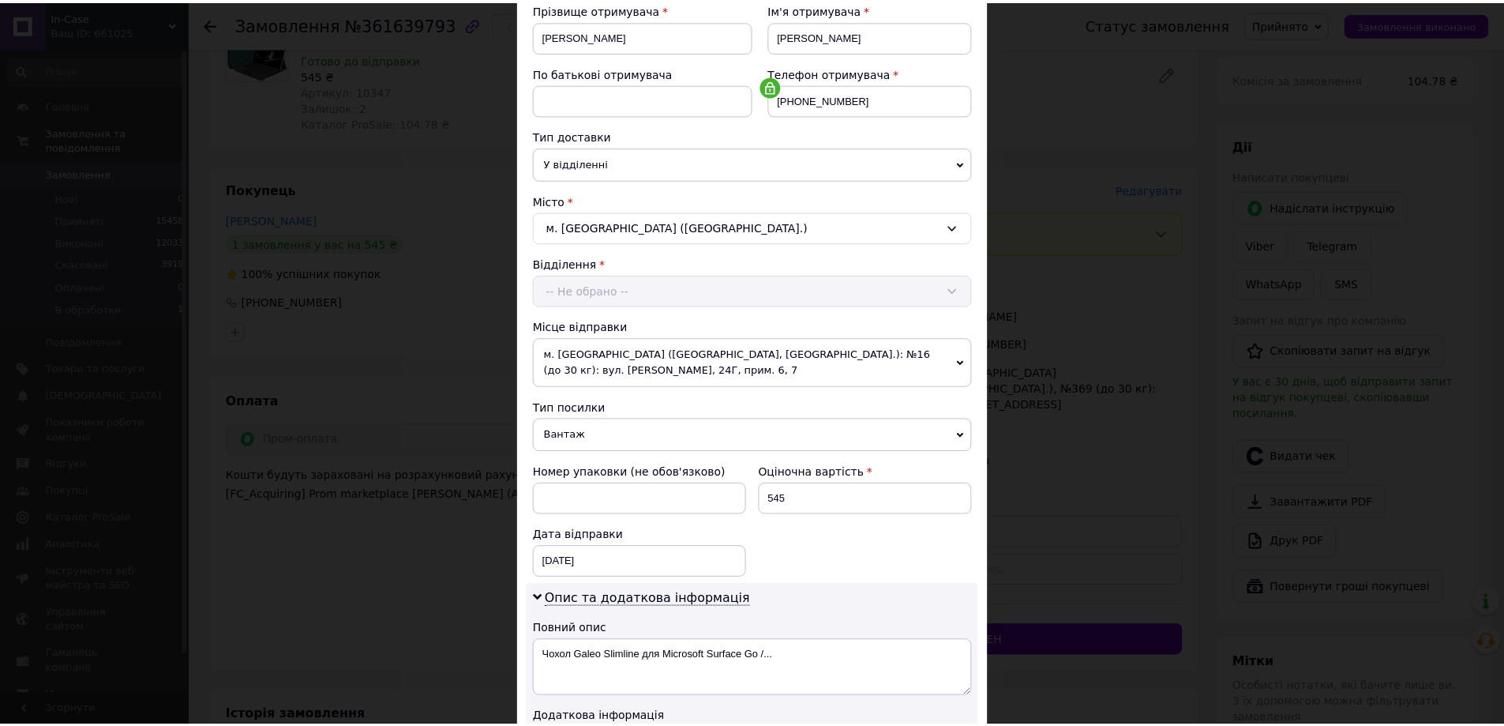
scroll to position [516, 0]
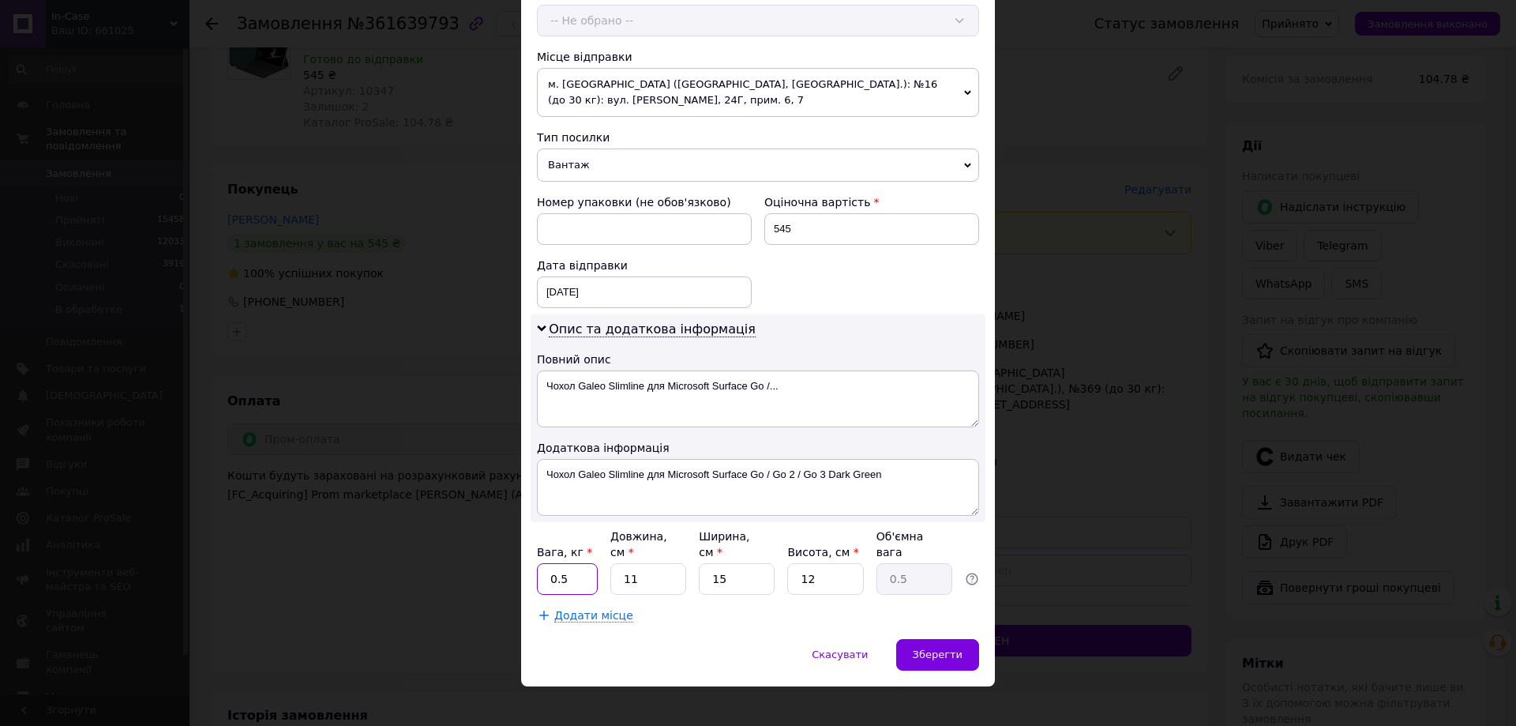
click at [576, 573] on input "0.5" at bounding box center [567, 579] width 61 height 32
type input "0"
type input "1"
click at [655, 563] on input "11" at bounding box center [648, 579] width 76 height 32
type input "1"
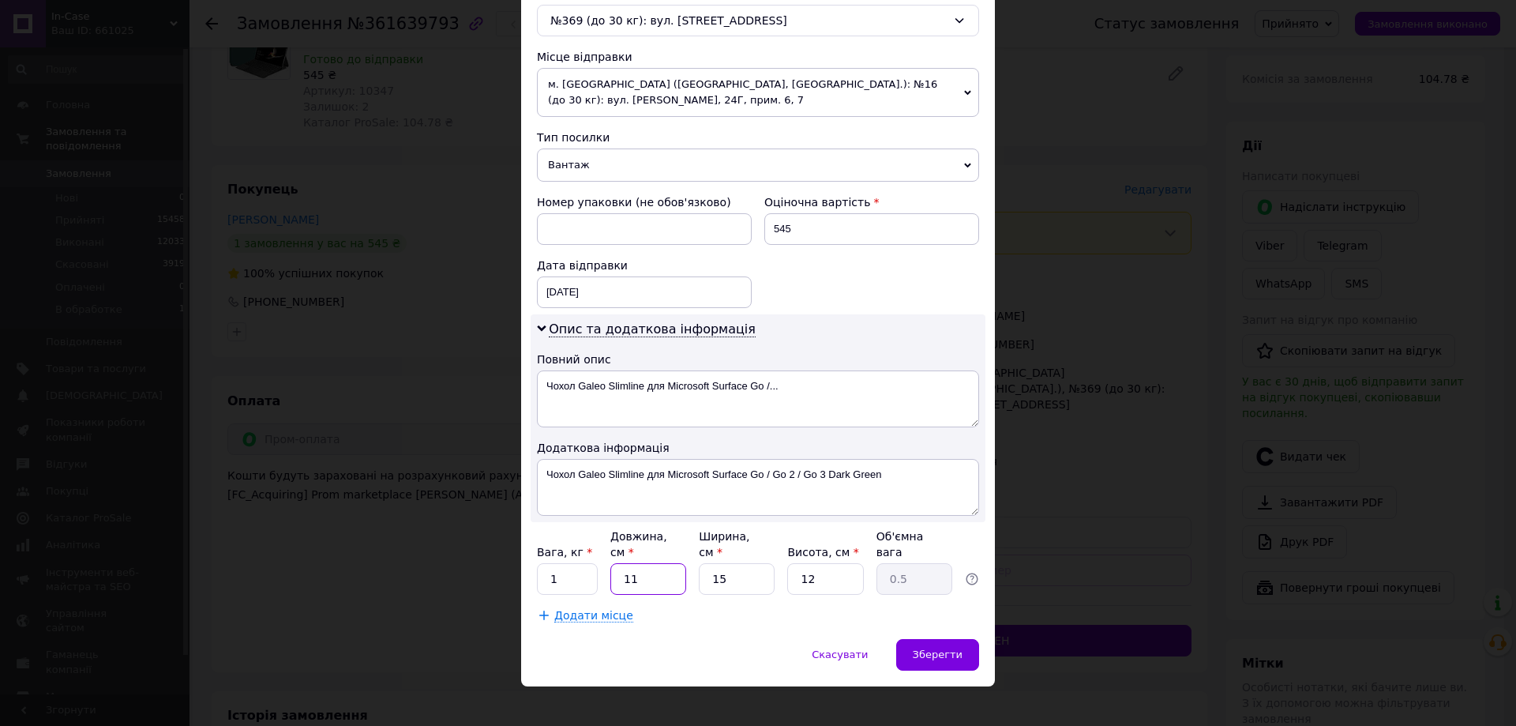
type input "0.1"
type input "2"
type input "0.1"
type input "25"
type input "1.13"
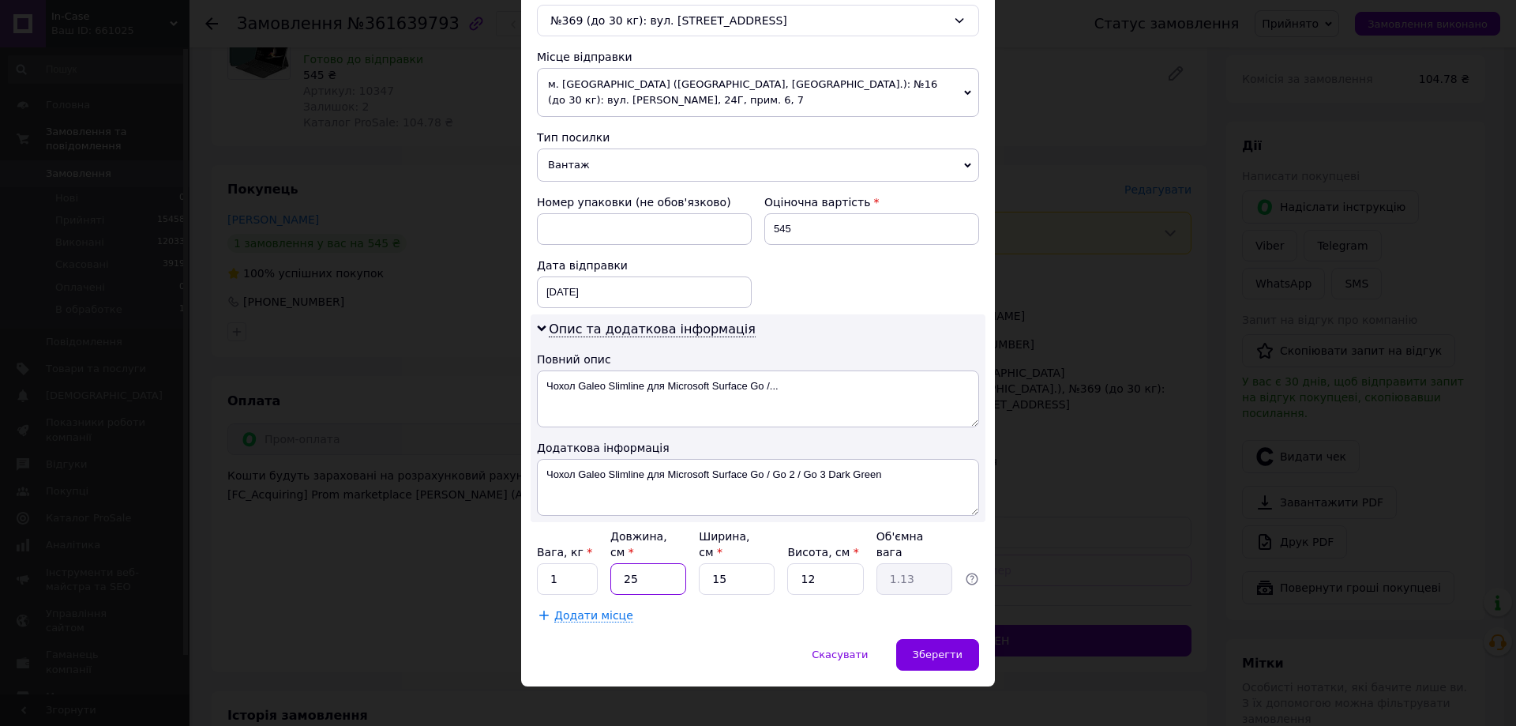
type input "25"
click at [727, 569] on input "15" at bounding box center [737, 579] width 76 height 32
type input "1"
type input "0.1"
click at [645, 565] on input "25" at bounding box center [648, 579] width 76 height 32
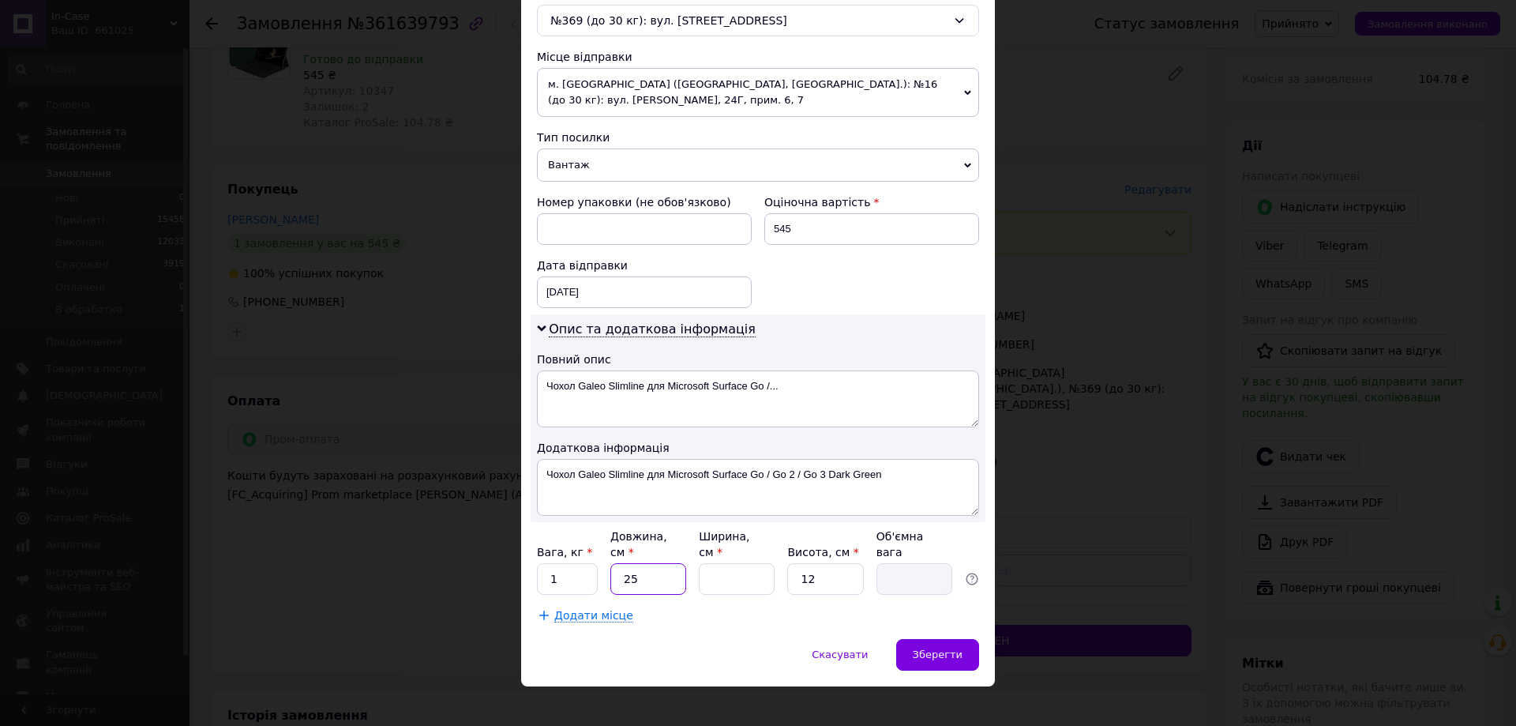
type input "2"
type input "32"
click at [703, 567] on input "Ширина, см *" at bounding box center [737, 579] width 76 height 32
type input "2"
type input "0.19"
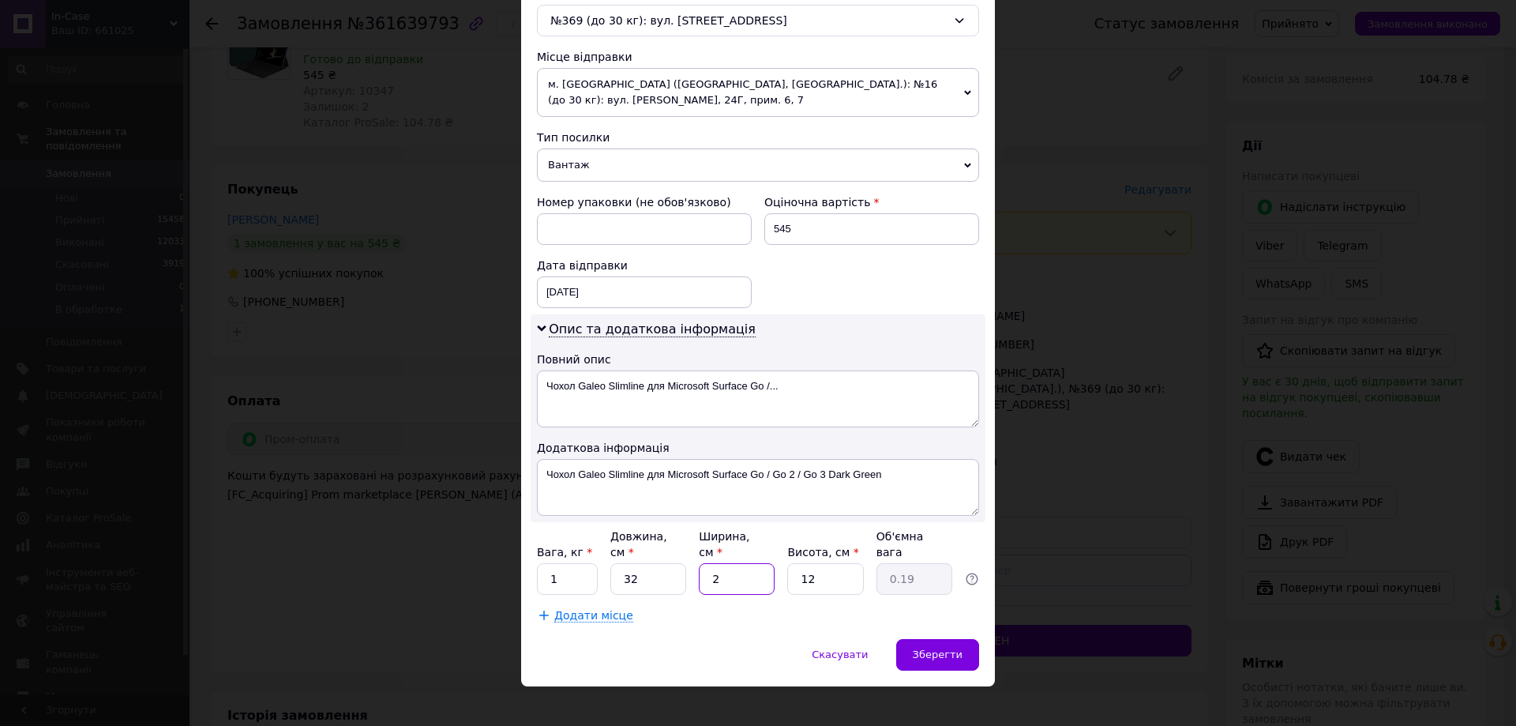
type input "25"
type input "2.4"
type input "25"
click at [840, 563] on input "12" at bounding box center [825, 579] width 76 height 32
type input "1"
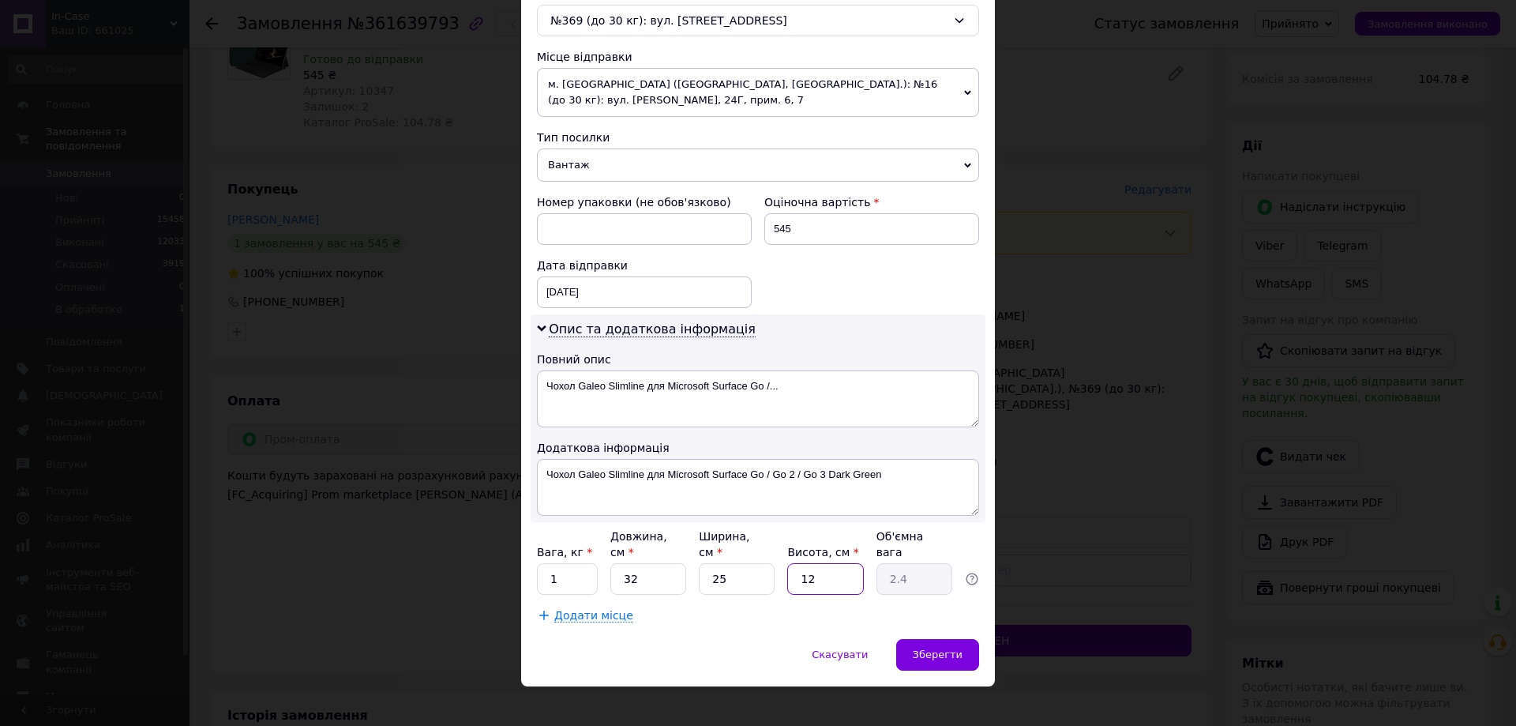
type input "0.2"
type input "5"
type input "1"
type input "5"
click at [895, 472] on textarea "Чохол Galeo Slimline для Microsoft Surface Go / Go 2 / Go 3 Dark Green" at bounding box center [758, 487] width 442 height 57
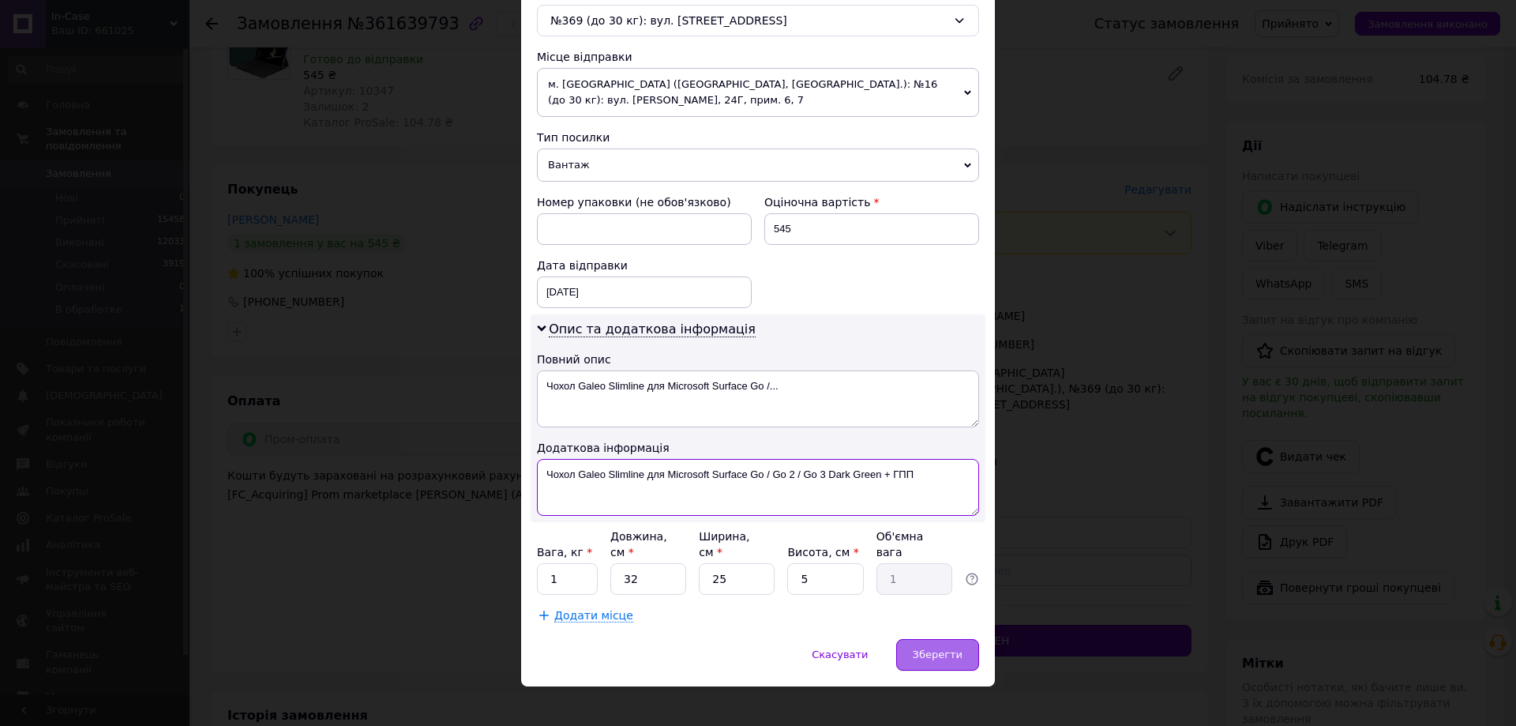
type textarea "Чохол Galeo Slimline для Microsoft Surface Go / Go 2 / Go 3 Dark Green + ГПП"
click at [966, 639] on div "Зберегти" at bounding box center [937, 655] width 83 height 32
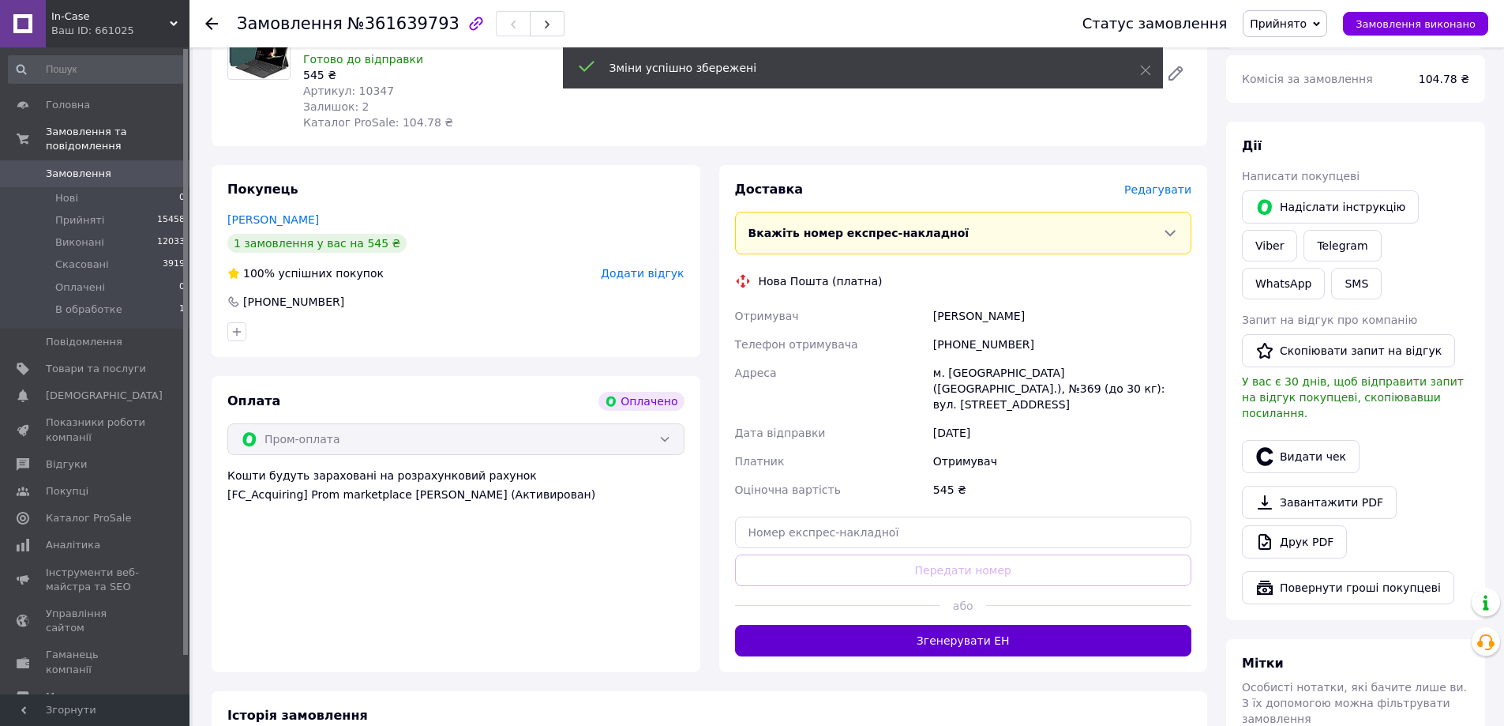
click at [985, 625] on button "Згенерувати ЕН" at bounding box center [963, 641] width 457 height 32
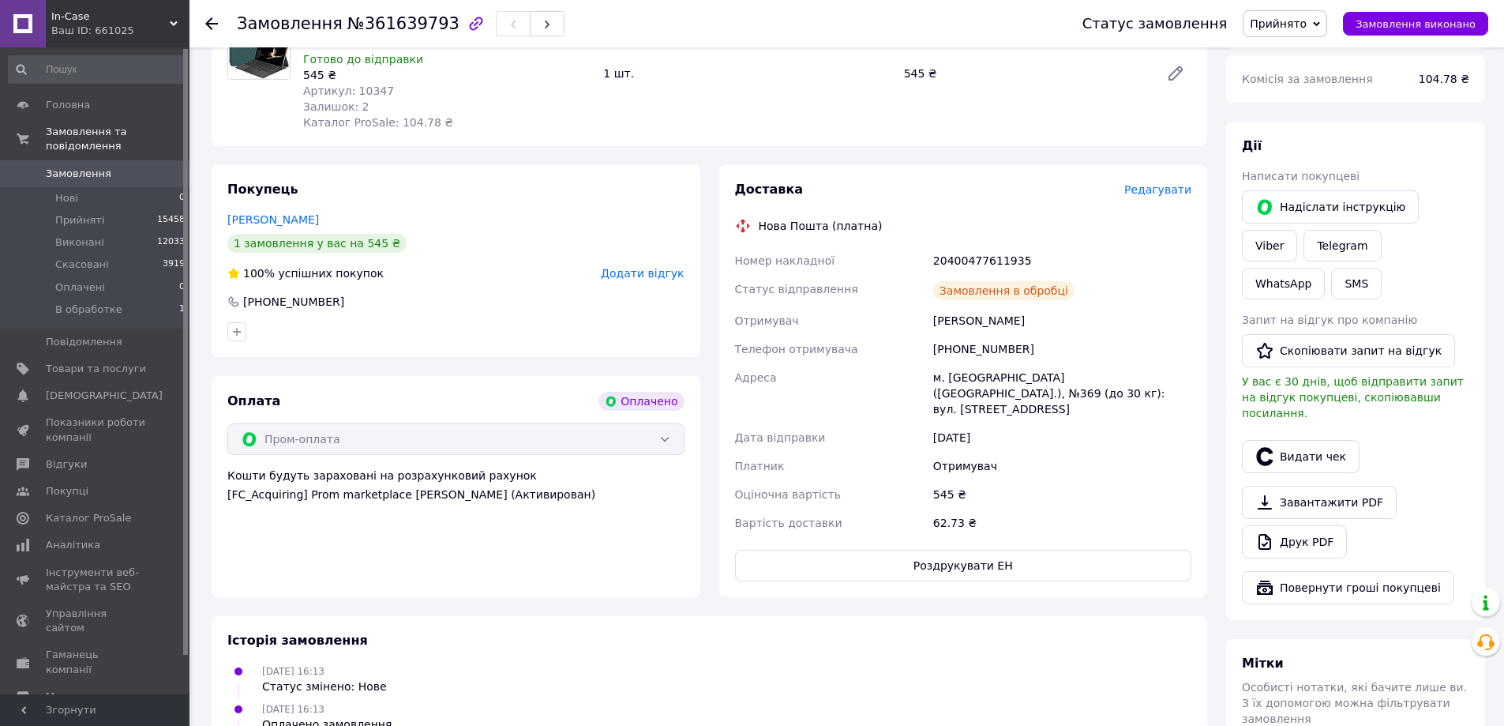
click at [956, 275] on div "Замовлення в обробці" at bounding box center [1062, 291] width 265 height 32
click at [959, 256] on div "20400477611935" at bounding box center [1062, 260] width 265 height 28
copy div "20400477611935"
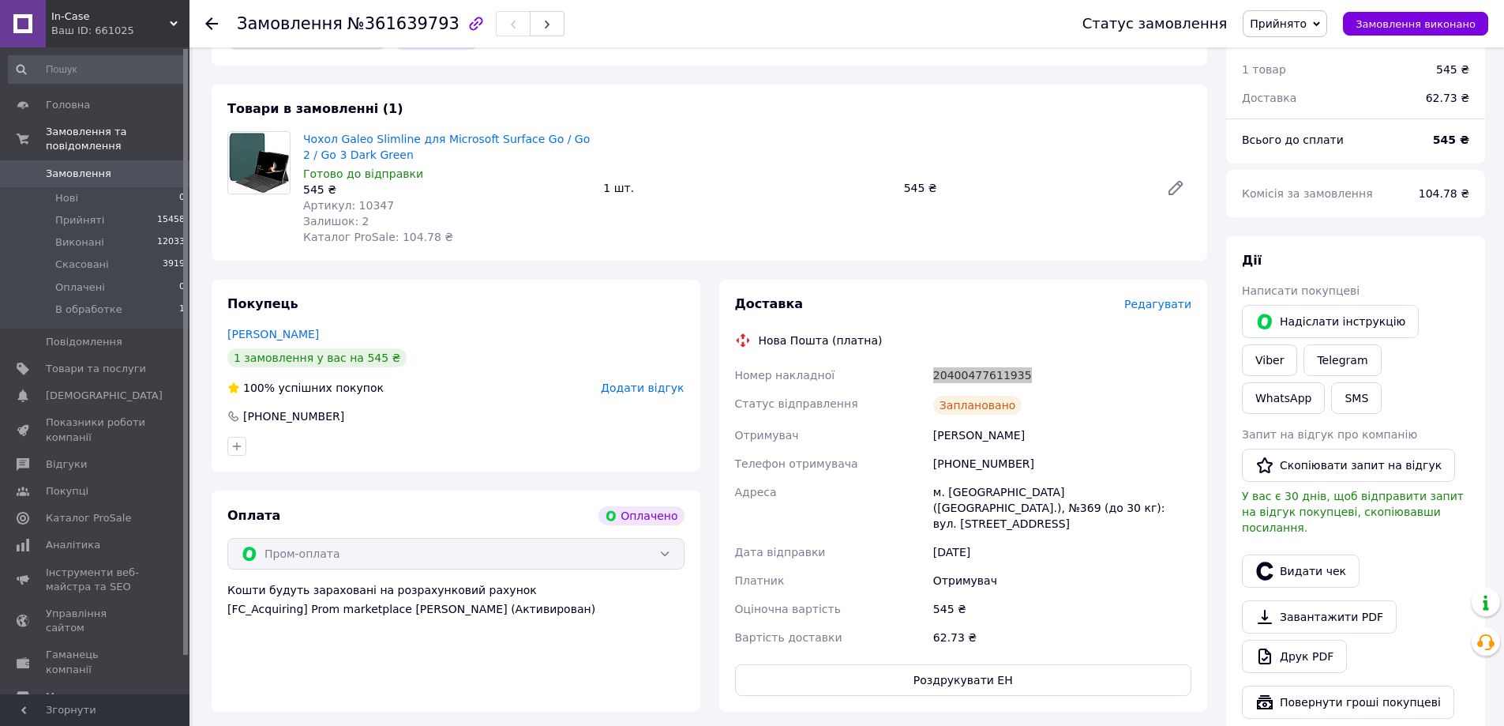
scroll to position [0, 0]
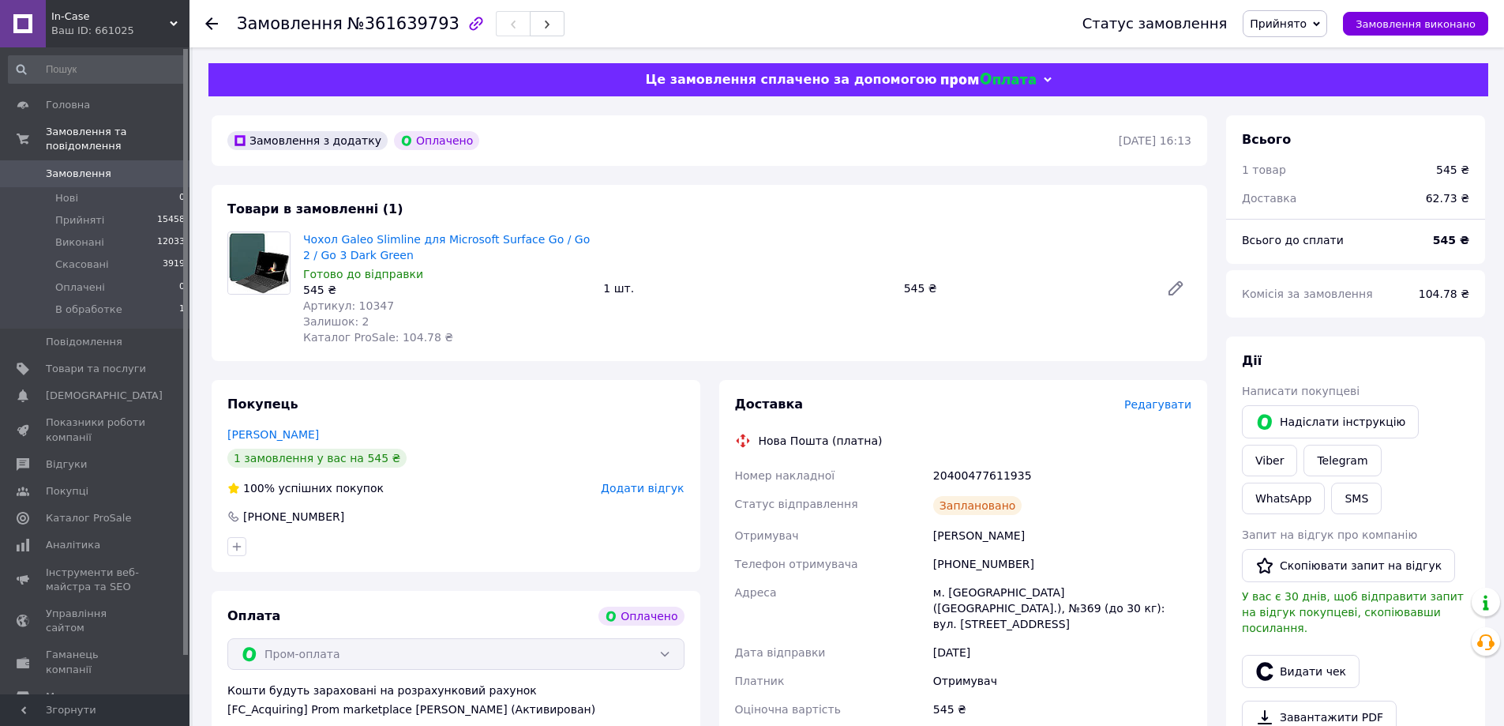
click at [216, 21] on icon at bounding box center [211, 23] width 13 height 13
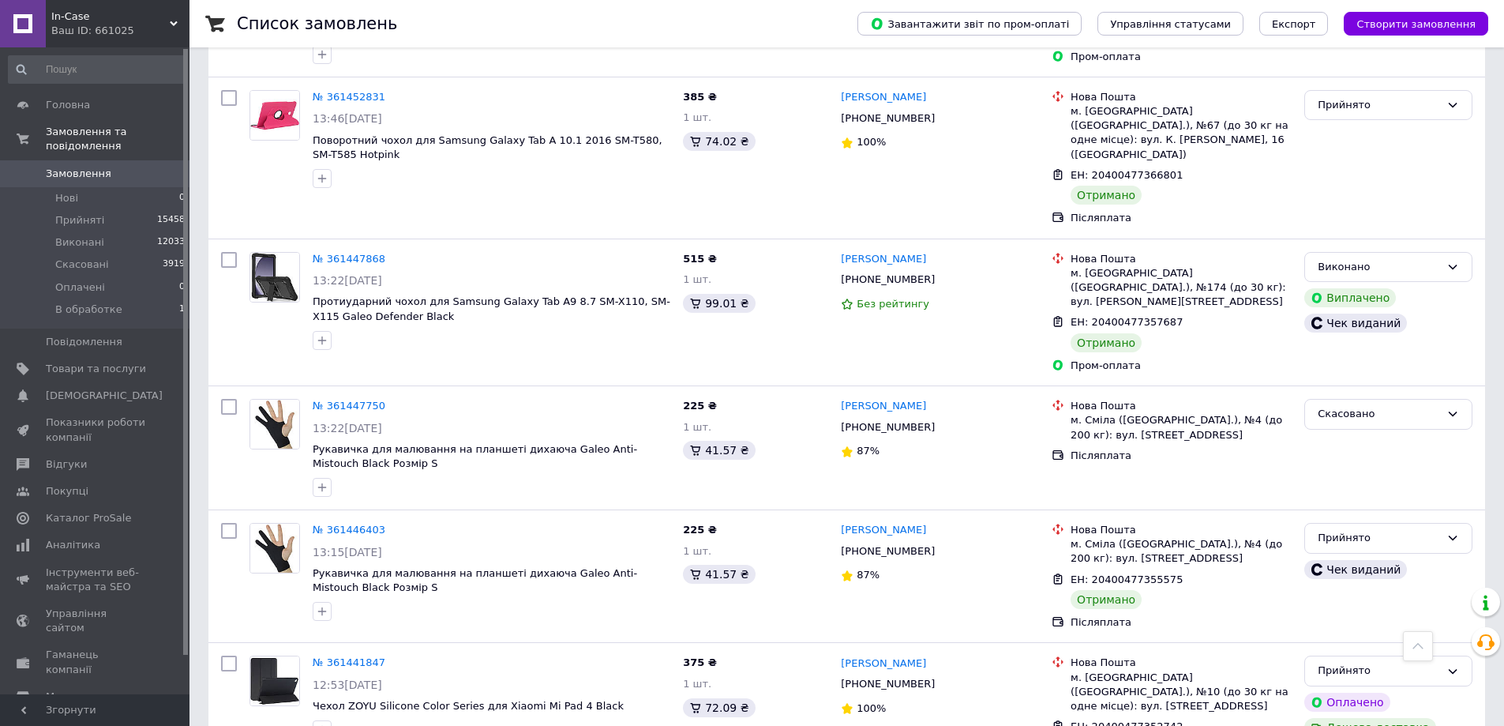
scroll to position [3001, 0]
